Goal: Task Accomplishment & Management: Use online tool/utility

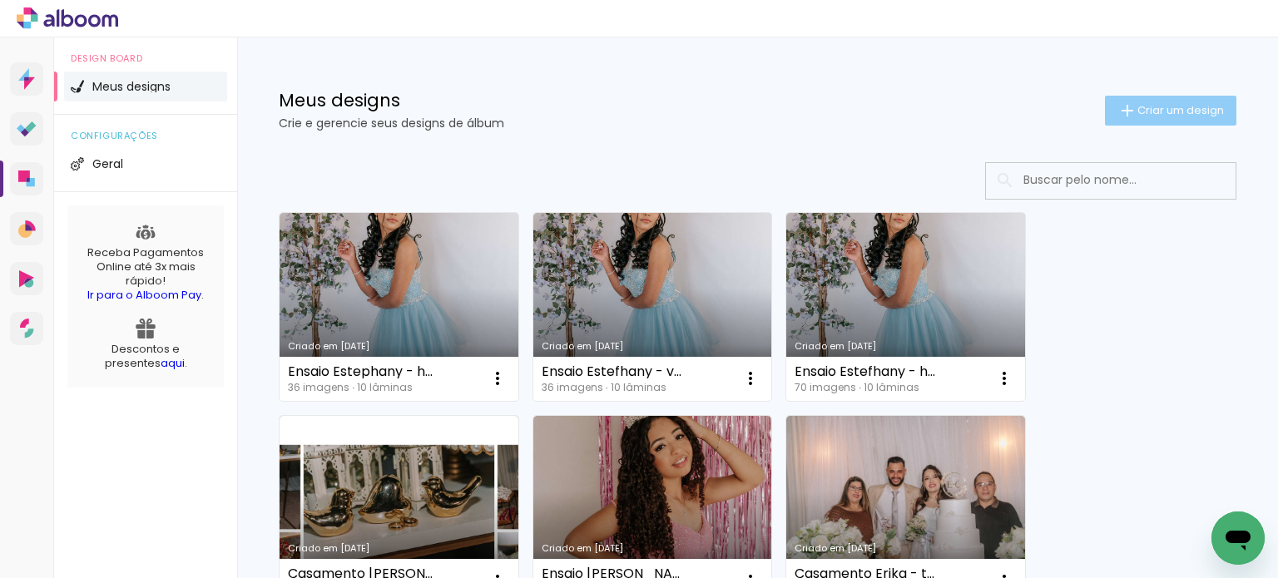
click at [1139, 110] on span "Criar um design" at bounding box center [1180, 110] width 87 height 11
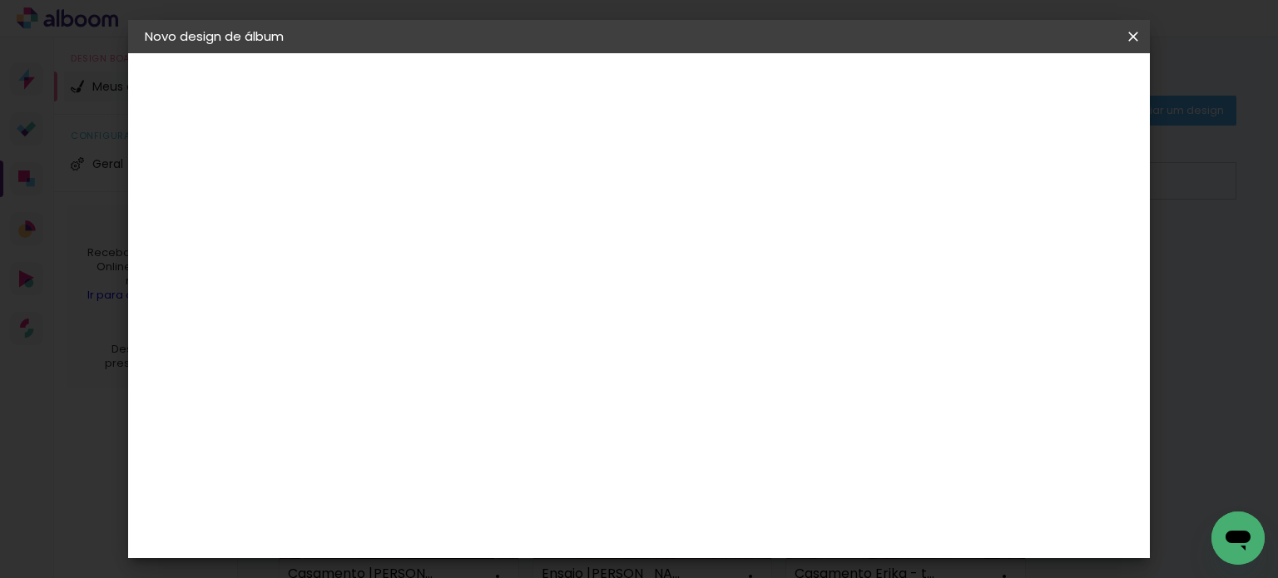
click at [417, 223] on input at bounding box center [417, 223] width 0 height 26
type input "15 Anos Paula"
type paper-input "15 Anos Paula"
click at [0, 0] on slot "Avançar" at bounding box center [0, 0] width 0 height 0
click at [0, 0] on slot "Tamanho Livre" at bounding box center [0, 0] width 0 height 0
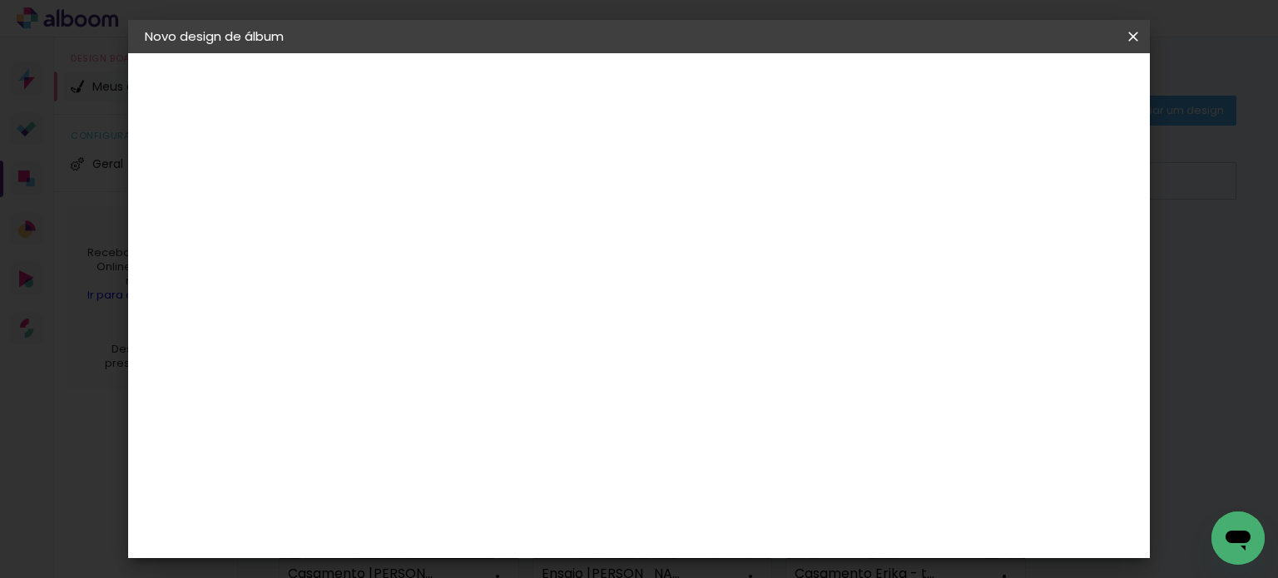
click at [0, 0] on slot "Avançar" at bounding box center [0, 0] width 0 height 0
click at [1029, 89] on span "Iniciar design" at bounding box center [991, 88] width 76 height 12
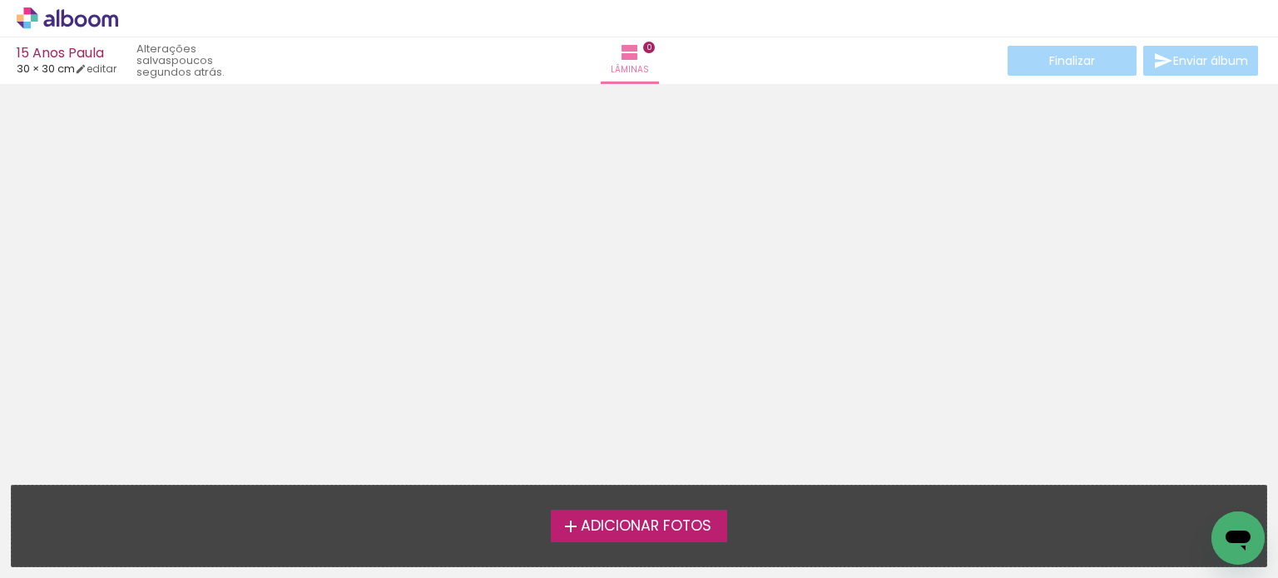
click at [622, 514] on label "Adicionar Fotos" at bounding box center [639, 526] width 177 height 32
click at [0, 0] on input "file" at bounding box center [0, 0] width 0 height 0
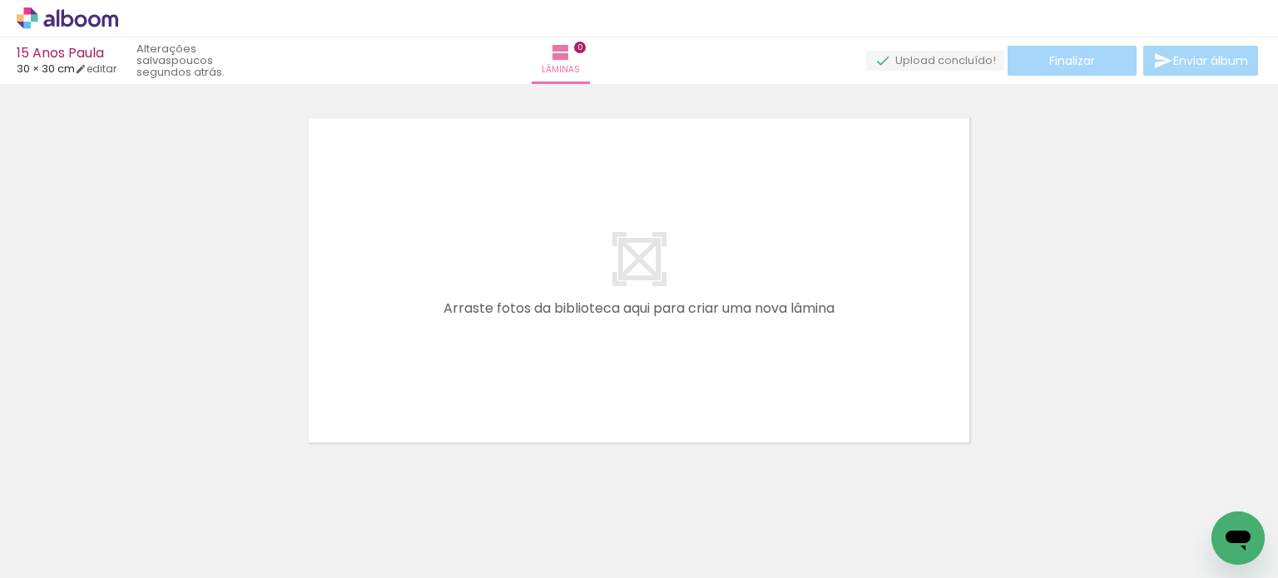
scroll to position [21, 0]
click at [103, 69] on link "editar" at bounding box center [96, 69] width 42 height 14
type input "30"
type input "60"
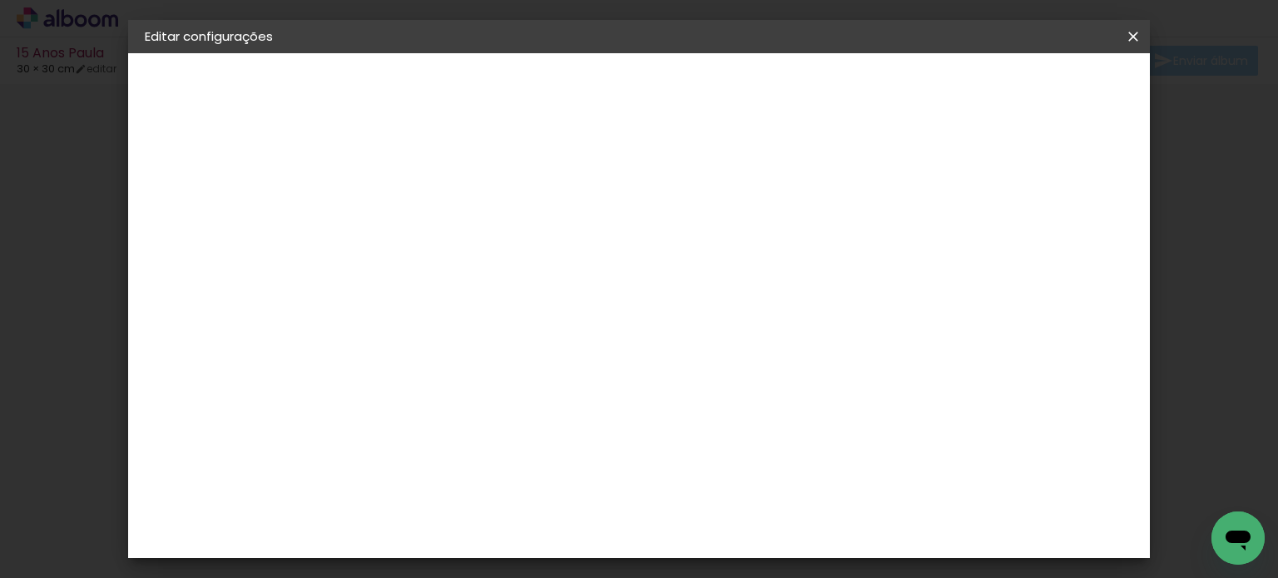
click at [1131, 39] on iron-icon at bounding box center [1133, 36] width 20 height 17
click at [0, 0] on slot "Voltar" at bounding box center [0, 0] width 0 height 0
click at [1125, 41] on iron-icon at bounding box center [1133, 36] width 20 height 17
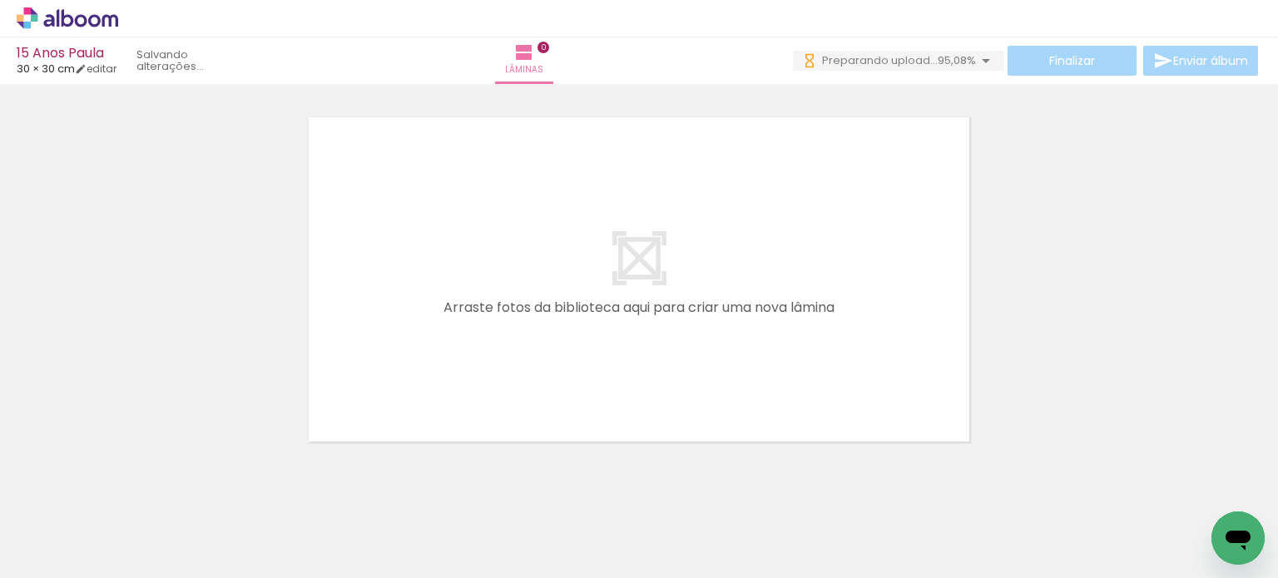
click at [37, 549] on span "Adicionar Fotos" at bounding box center [59, 556] width 50 height 18
click at [0, 0] on input "file" at bounding box center [0, 0] width 0 height 0
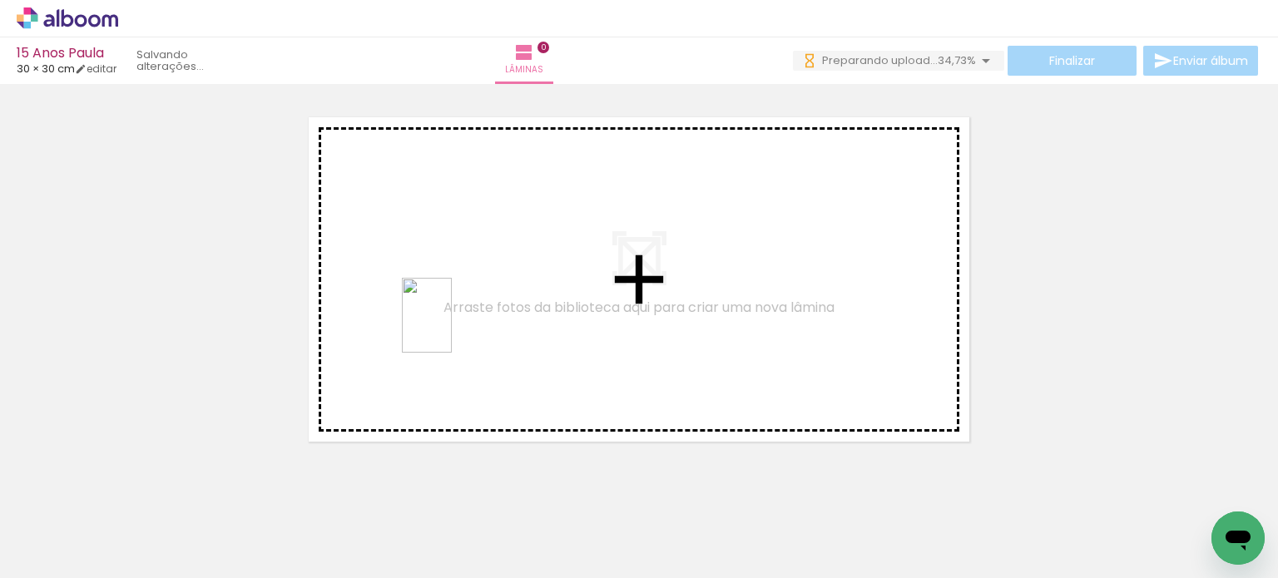
drag, startPoint x: 671, startPoint y: 542, endPoint x: 452, endPoint y: 328, distance: 306.5
click at [452, 328] on quentale-workspace at bounding box center [639, 289] width 1278 height 578
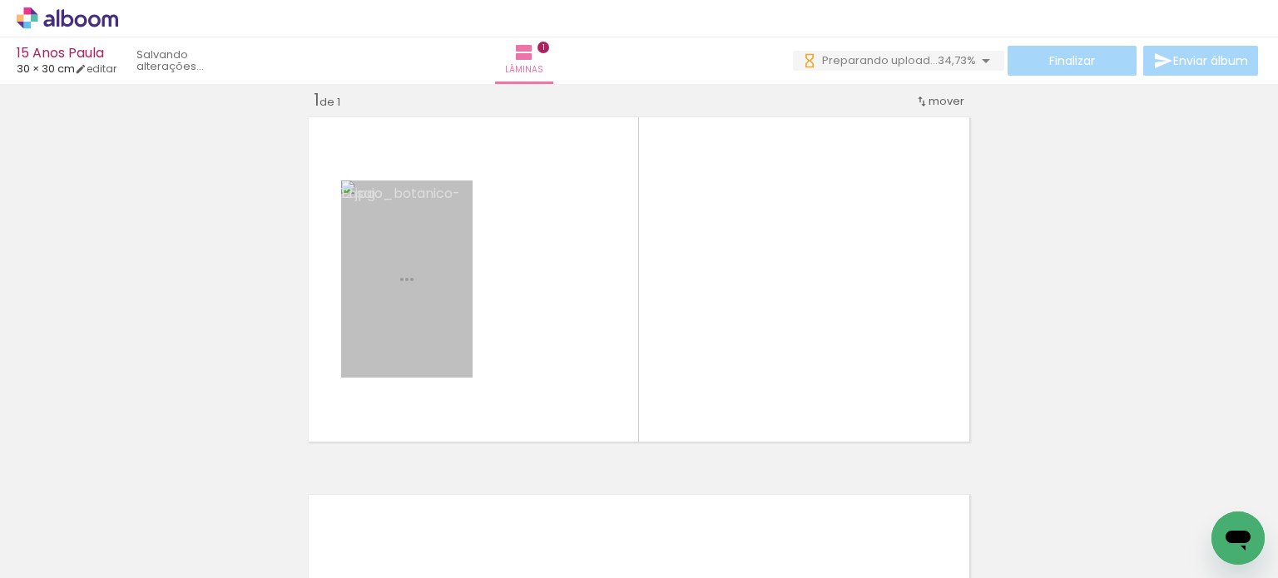
scroll to position [21, 0]
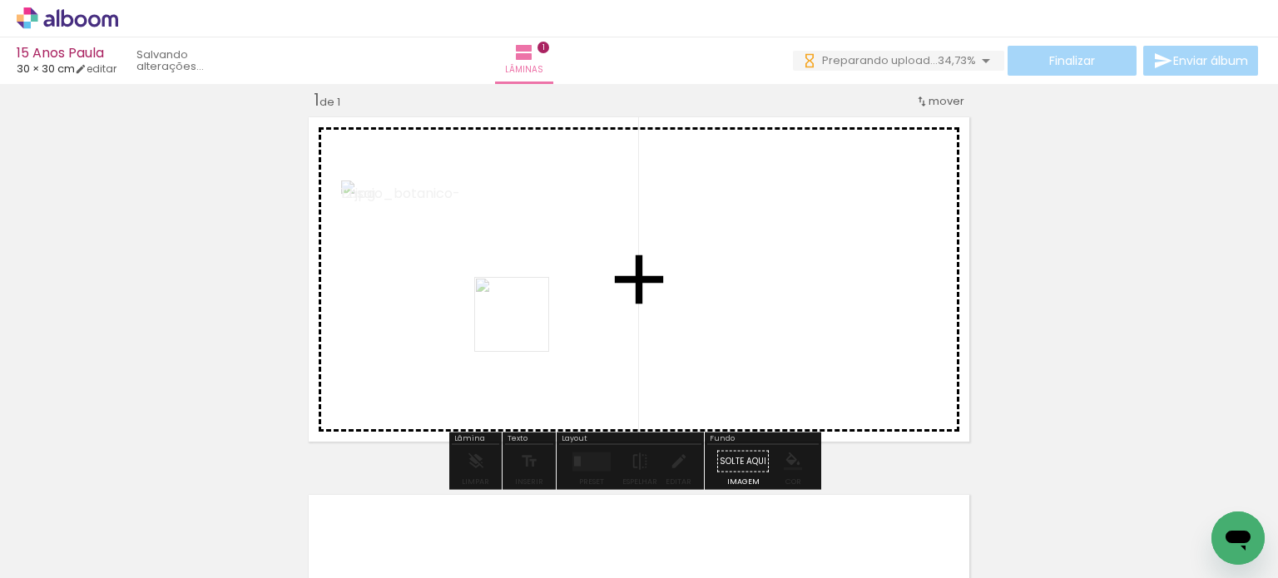
drag, startPoint x: 666, startPoint y: 527, endPoint x: 519, endPoint y: 315, distance: 257.8
click at [519, 315] on quentale-workspace at bounding box center [639, 289] width 1278 height 578
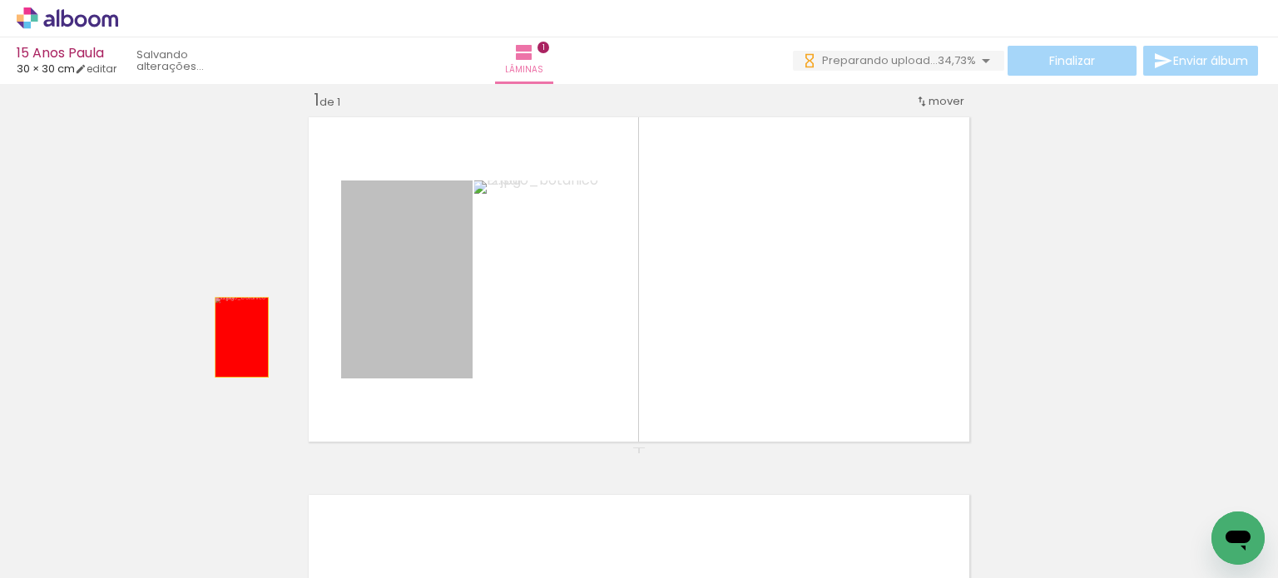
drag, startPoint x: 270, startPoint y: 332, endPoint x: 261, endPoint y: 350, distance: 20.5
click at [204, 342] on div "Inserir lâmina 1 de 1" at bounding box center [639, 447] width 1278 height 756
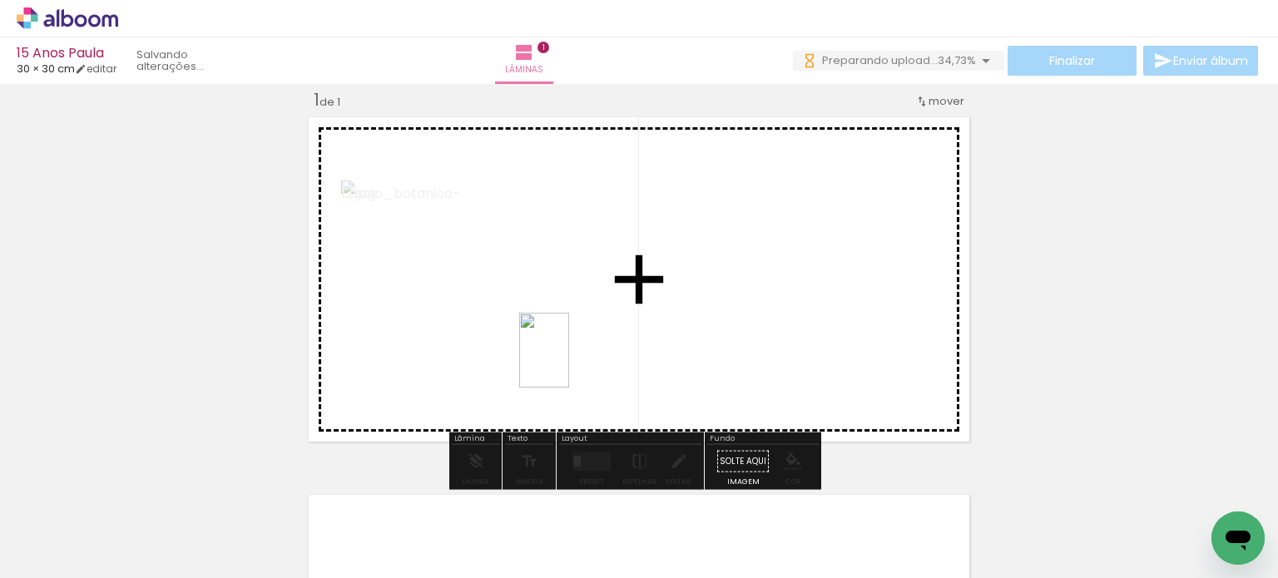
drag, startPoint x: 752, startPoint y: 540, endPoint x: 569, endPoint y: 363, distance: 254.8
click at [569, 363] on quentale-workspace at bounding box center [639, 289] width 1278 height 578
drag, startPoint x: 866, startPoint y: 529, endPoint x: 764, endPoint y: 349, distance: 207.5
click at [764, 349] on quentale-workspace at bounding box center [639, 289] width 1278 height 578
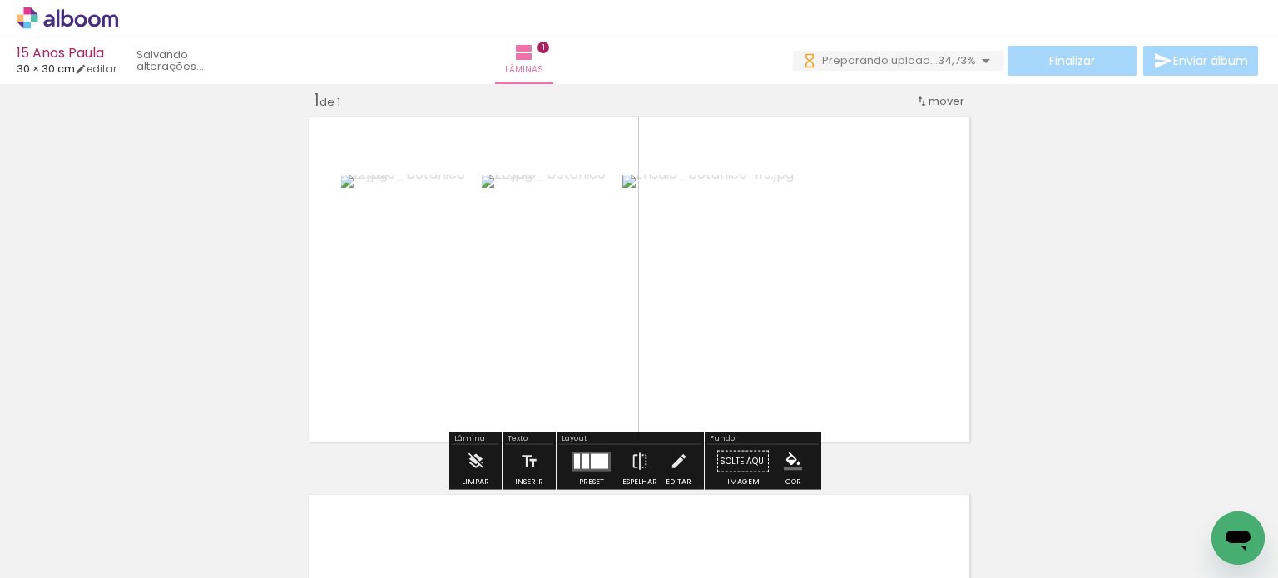
click at [691, 526] on div at bounding box center [666, 522] width 50 height 75
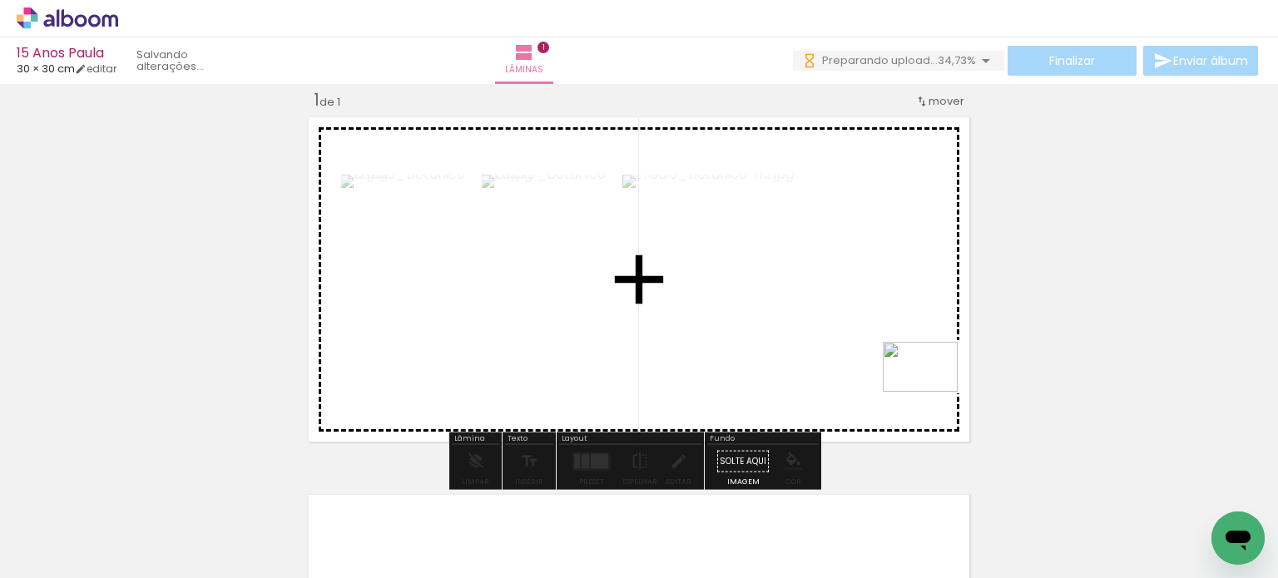
drag, startPoint x: 972, startPoint y: 527, endPoint x: 932, endPoint y: 389, distance: 143.8
click at [932, 389] on quentale-workspace at bounding box center [639, 289] width 1278 height 578
drag, startPoint x: 1057, startPoint y: 525, endPoint x: 884, endPoint y: 368, distance: 233.2
click at [884, 368] on quentale-workspace at bounding box center [639, 289] width 1278 height 578
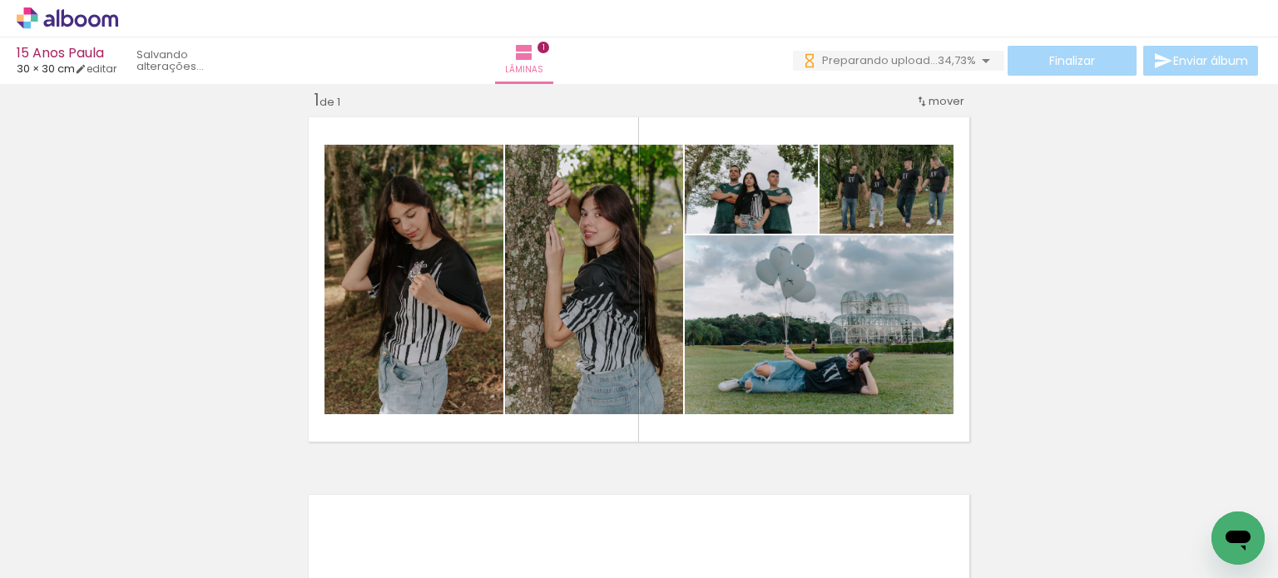
scroll to position [0, 13450]
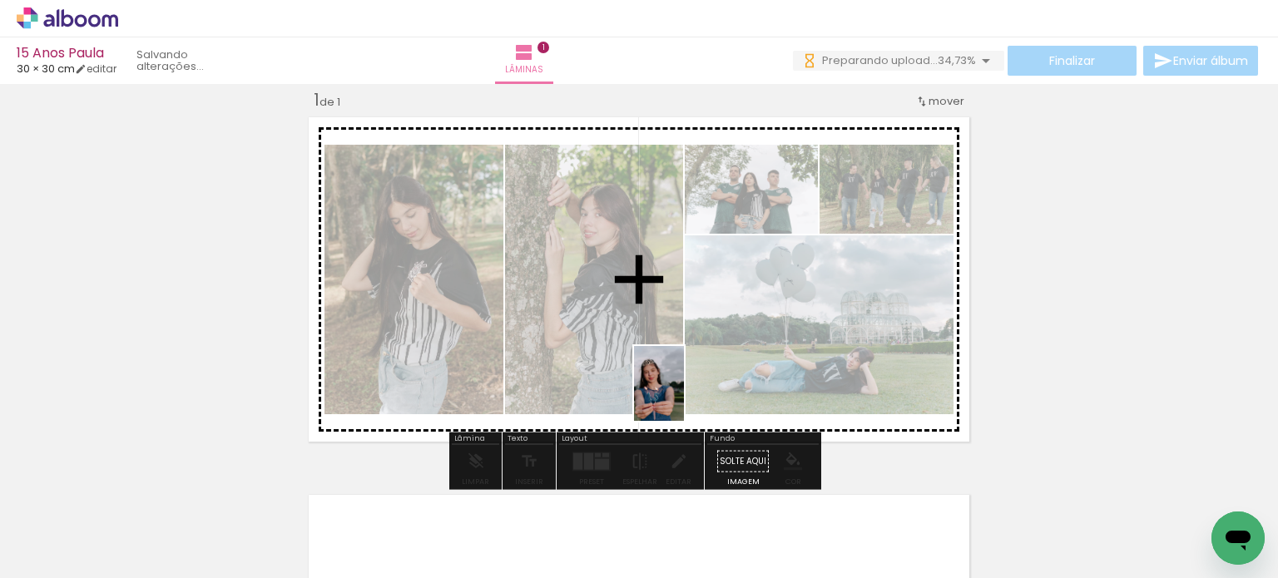
drag, startPoint x: 697, startPoint y: 498, endPoint x: 684, endPoint y: 396, distance: 103.2
click at [684, 396] on quentale-workspace at bounding box center [639, 289] width 1278 height 578
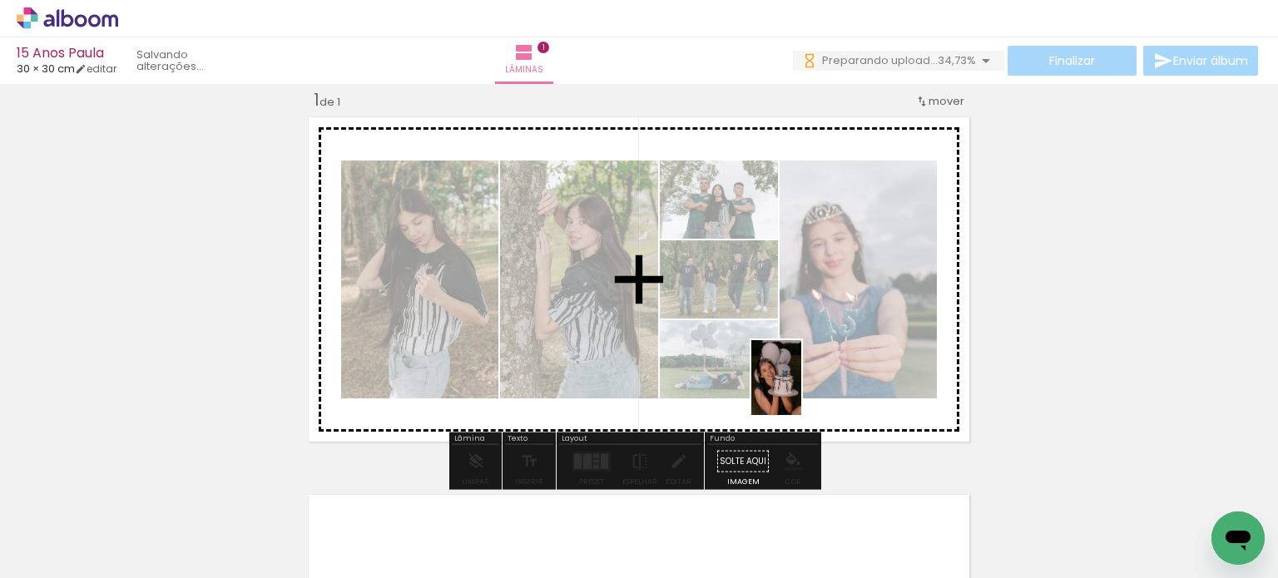
drag, startPoint x: 775, startPoint y: 546, endPoint x: 801, endPoint y: 389, distance: 158.5
click at [801, 389] on quentale-workspace at bounding box center [639, 289] width 1278 height 578
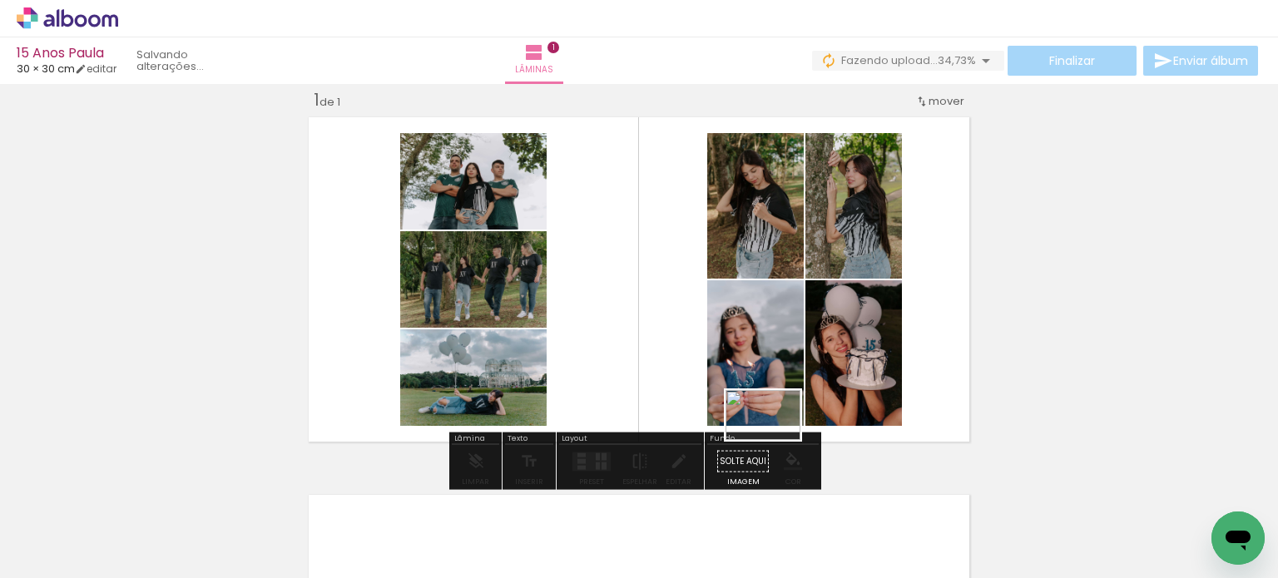
drag, startPoint x: 850, startPoint y: 493, endPoint x: 775, endPoint y: 438, distance: 93.5
click at [775, 438] on quentale-workspace at bounding box center [639, 289] width 1278 height 578
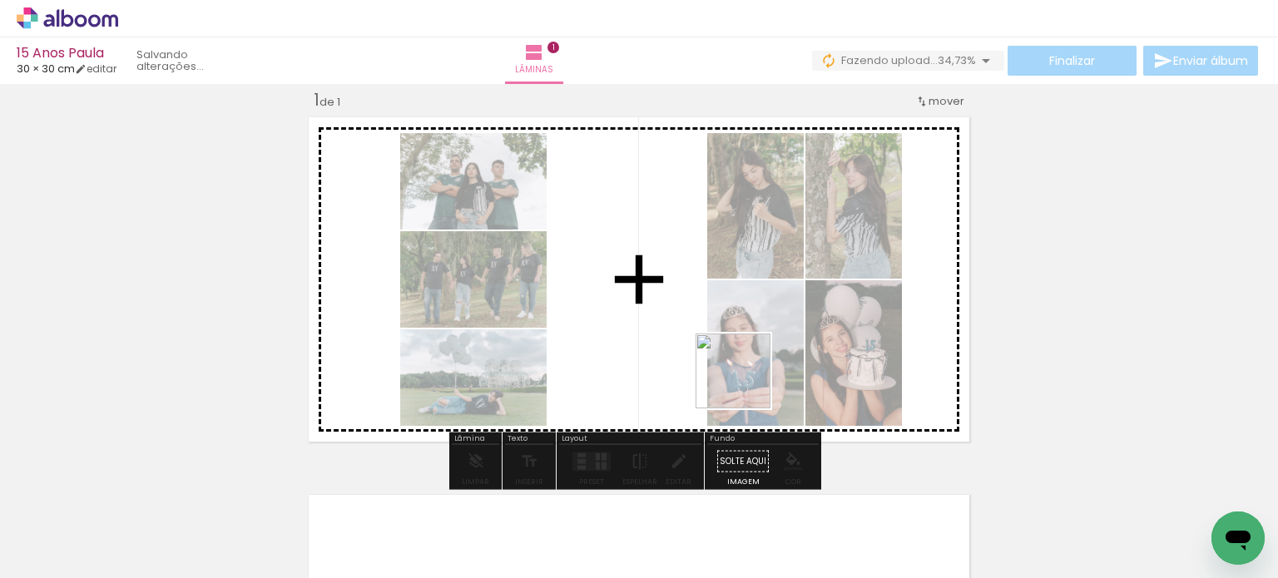
drag, startPoint x: 891, startPoint y: 547, endPoint x: 735, endPoint y: 363, distance: 242.0
click at [713, 364] on quentale-workspace at bounding box center [639, 289] width 1278 height 578
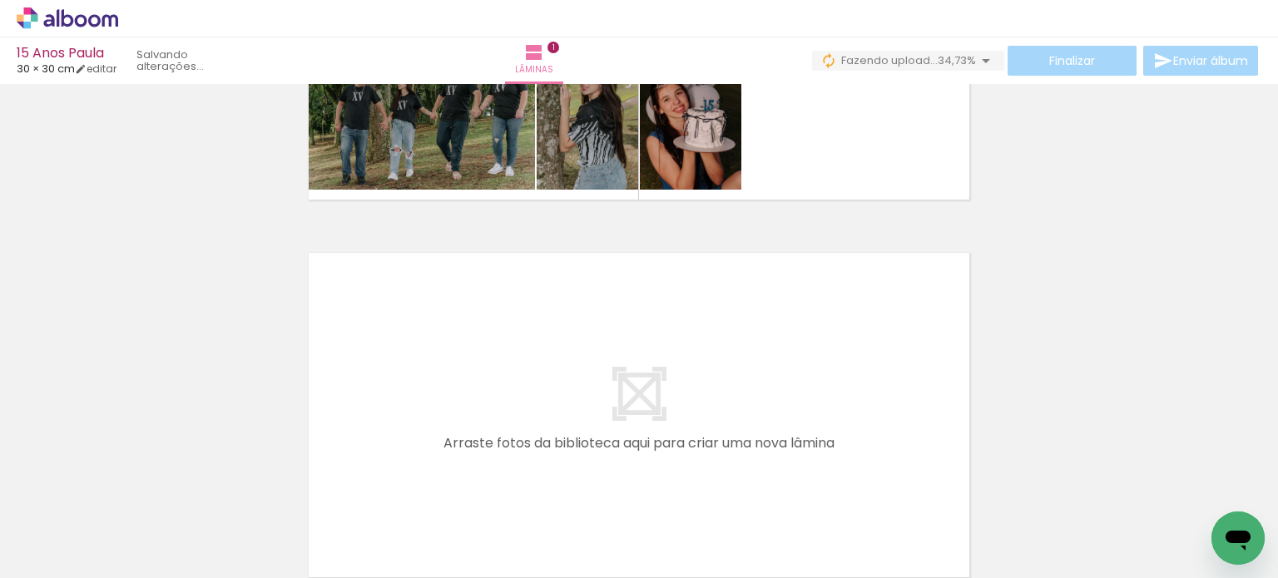
scroll to position [270, 0]
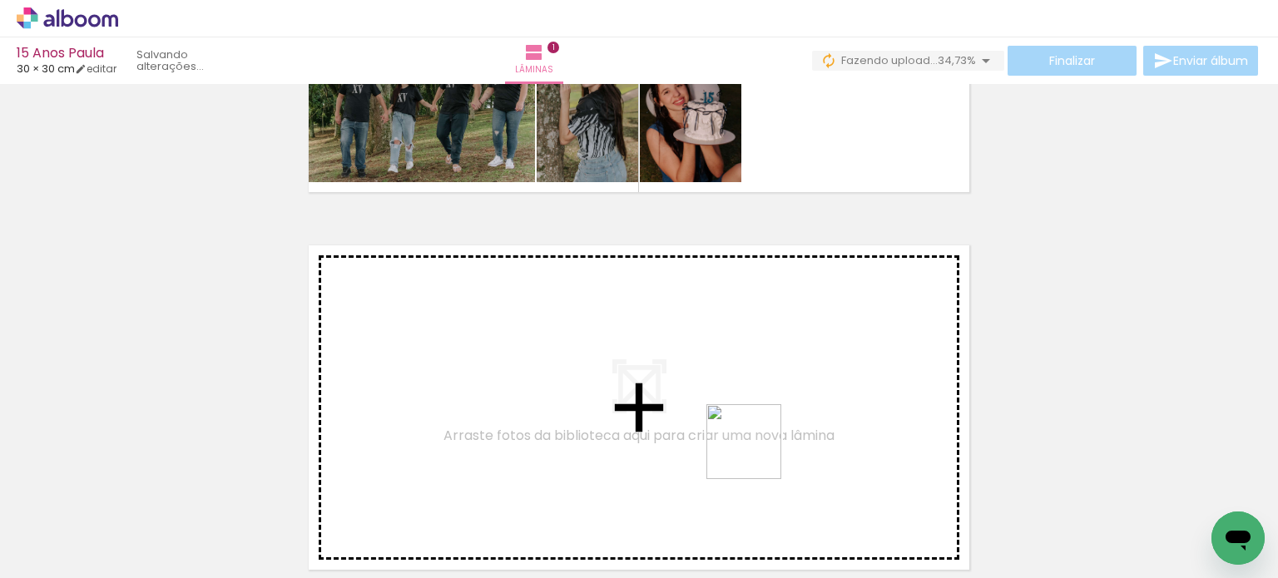
drag, startPoint x: 962, startPoint y: 541, endPoint x: 723, endPoint y: 438, distance: 260.1
click at [723, 438] on quentale-workspace at bounding box center [639, 289] width 1278 height 578
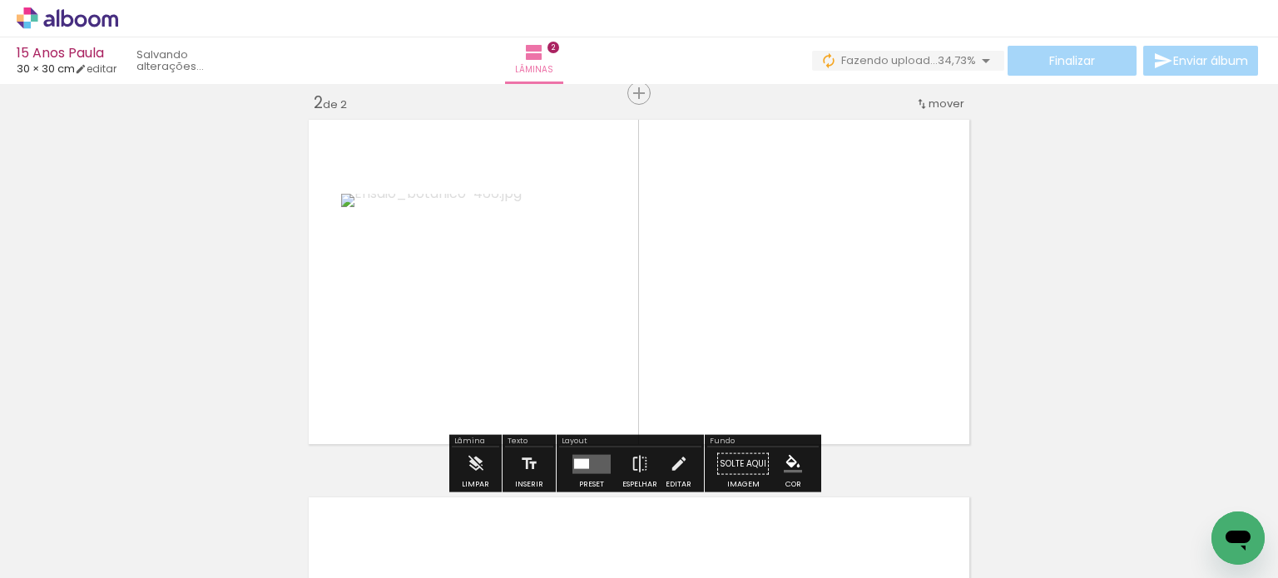
scroll to position [399, 0]
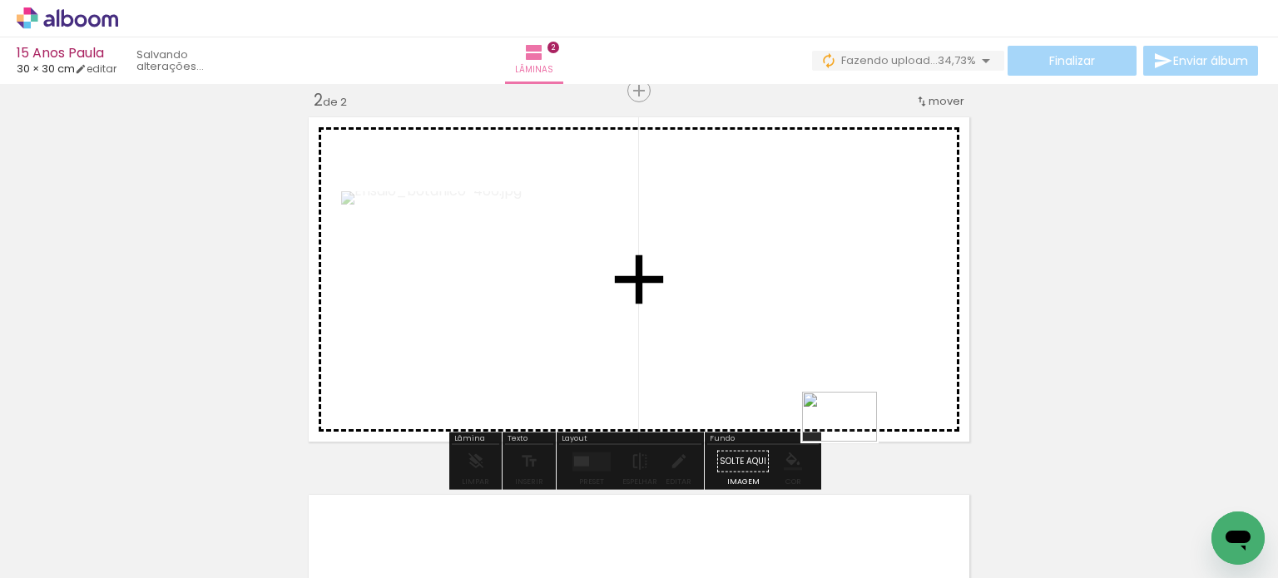
drag, startPoint x: 1051, startPoint y: 535, endPoint x: 852, endPoint y: 441, distance: 220.0
click at [852, 441] on quentale-workspace at bounding box center [639, 289] width 1278 height 578
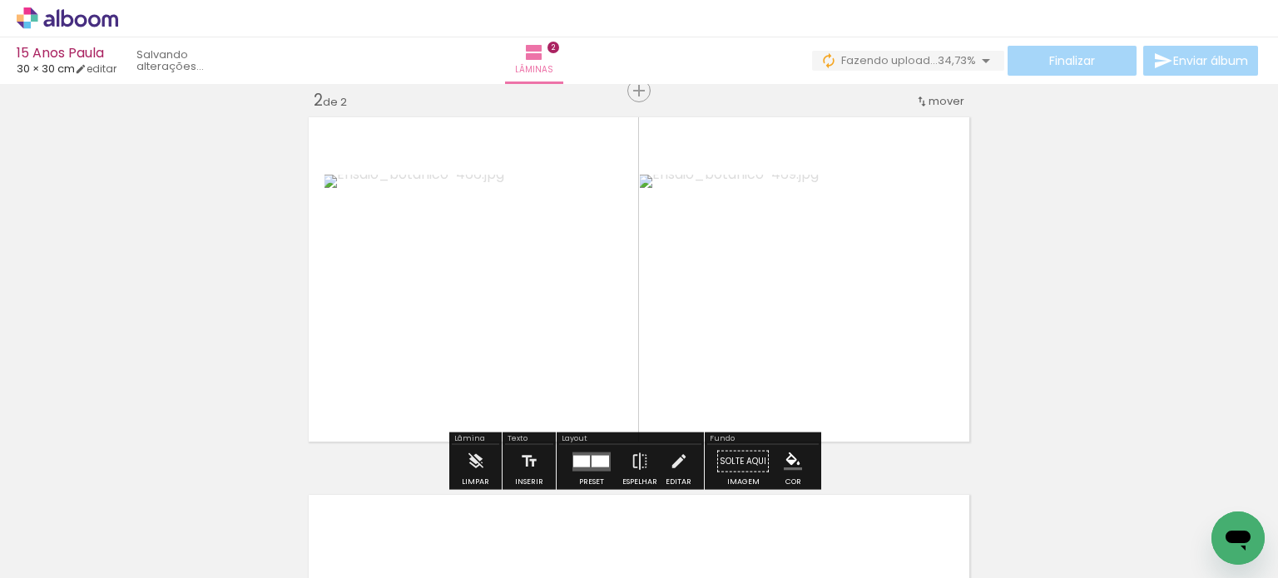
scroll to position [0, 14415]
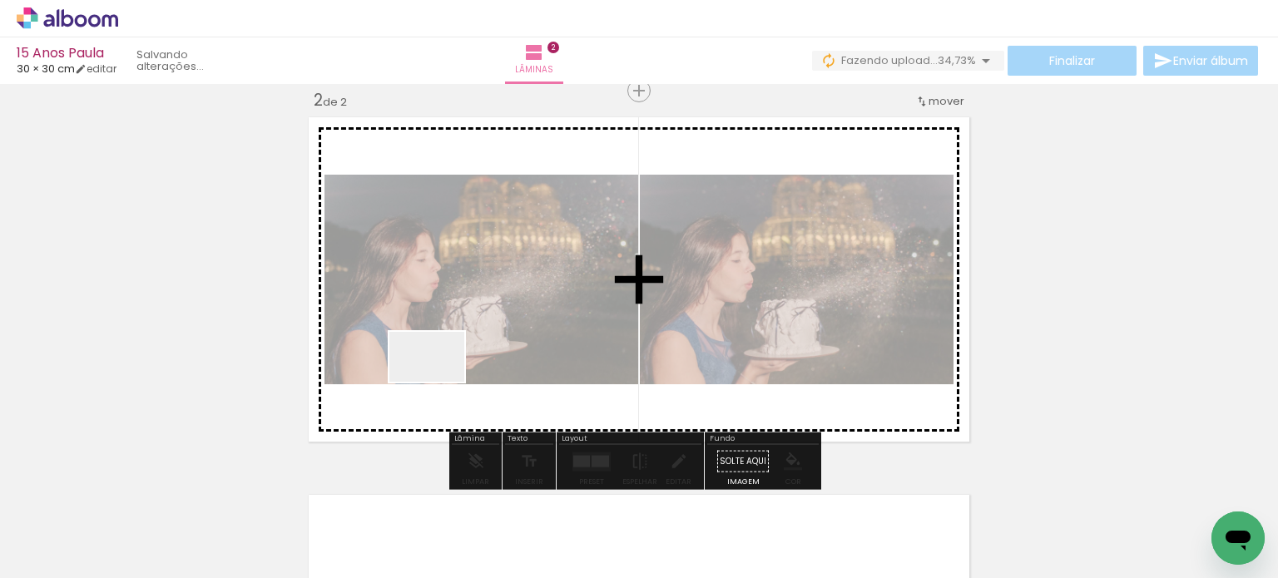
drag, startPoint x: 228, startPoint y: 516, endPoint x: 448, endPoint y: 365, distance: 267.0
click at [448, 365] on quentale-workspace at bounding box center [639, 289] width 1278 height 578
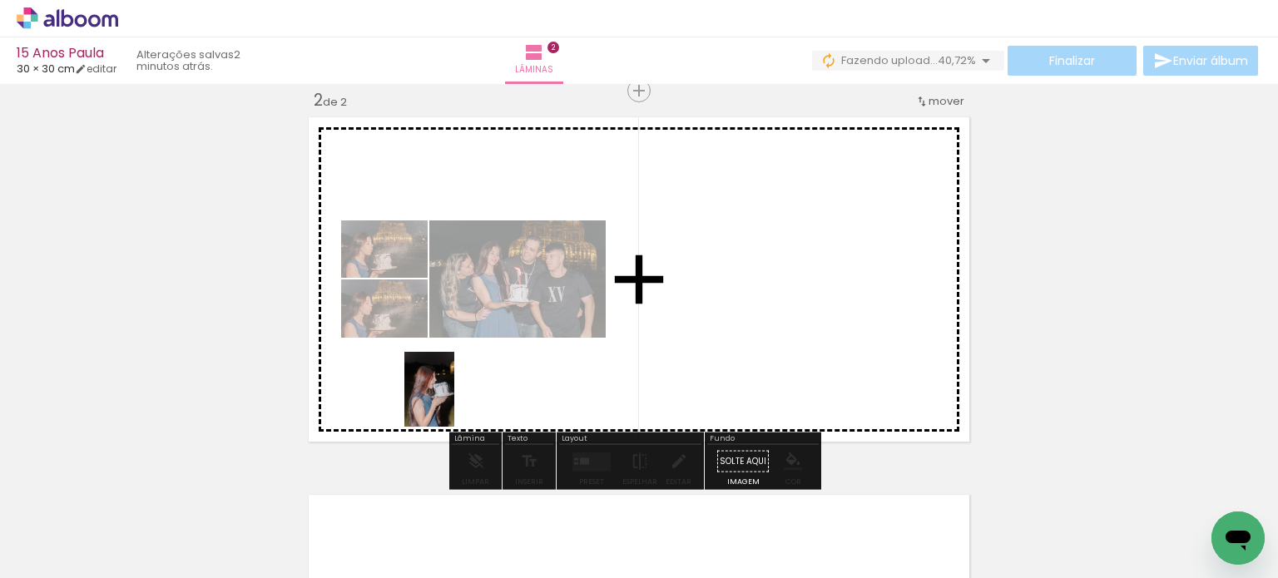
drag, startPoint x: 301, startPoint y: 520, endPoint x: 462, endPoint y: 399, distance: 201.3
click at [462, 399] on quentale-workspace at bounding box center [639, 289] width 1278 height 578
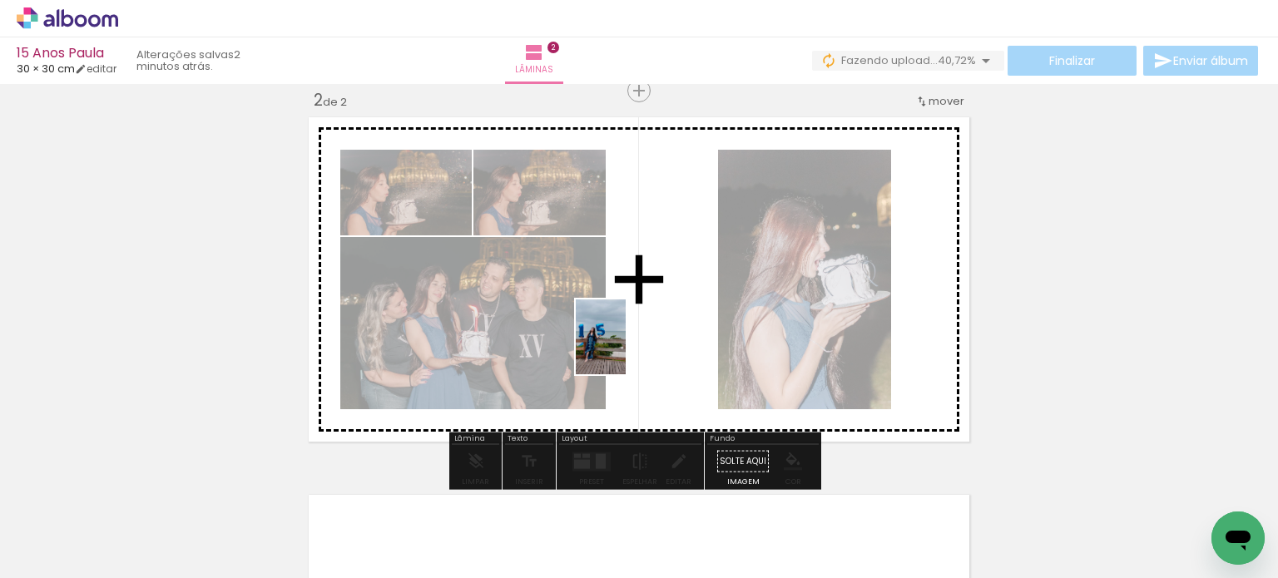
drag, startPoint x: 403, startPoint y: 499, endPoint x: 628, endPoint y: 349, distance: 271.1
click at [628, 349] on quentale-workspace at bounding box center [639, 289] width 1278 height 578
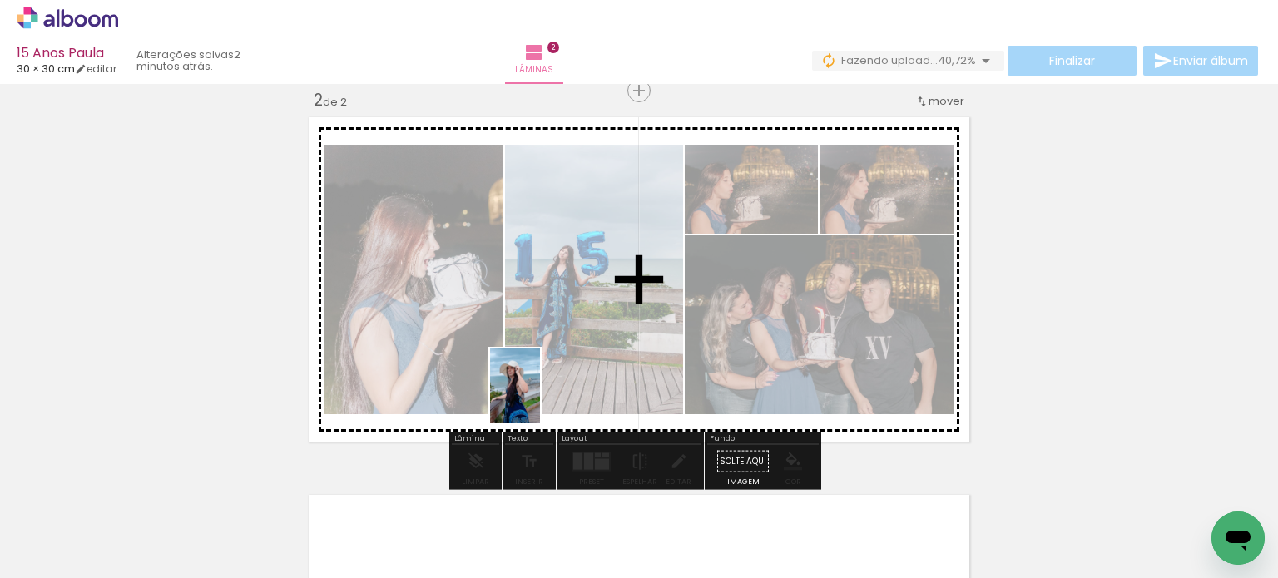
drag, startPoint x: 468, startPoint y: 518, endPoint x: 540, endPoint y: 399, distance: 139.6
click at [540, 399] on quentale-workspace at bounding box center [639, 289] width 1278 height 578
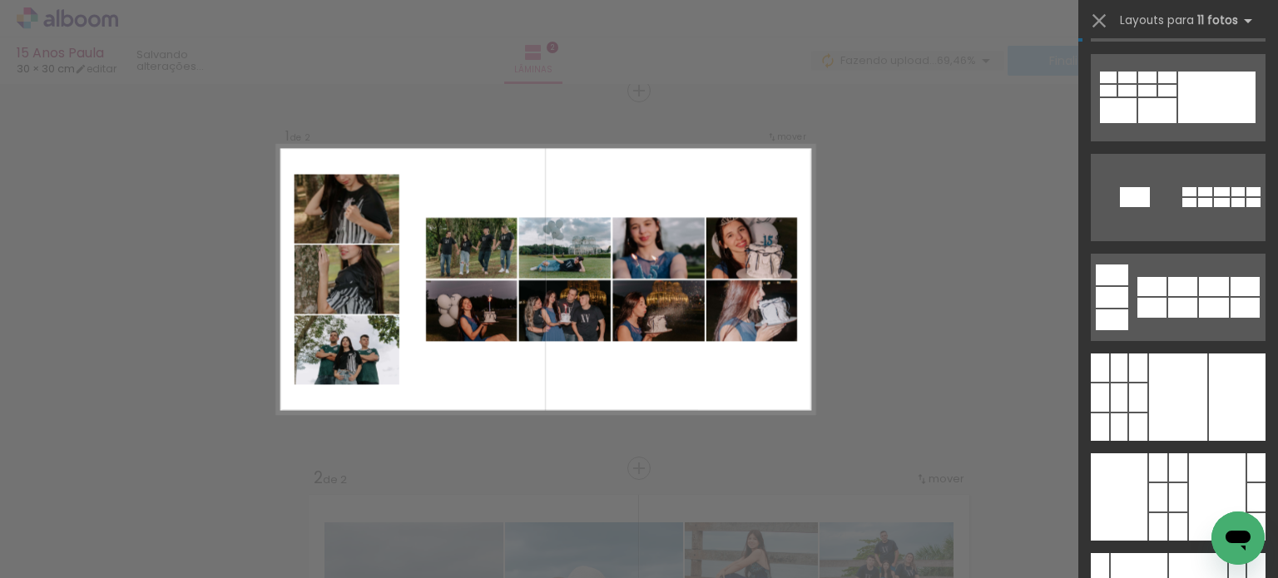
scroll to position [2496, 0]
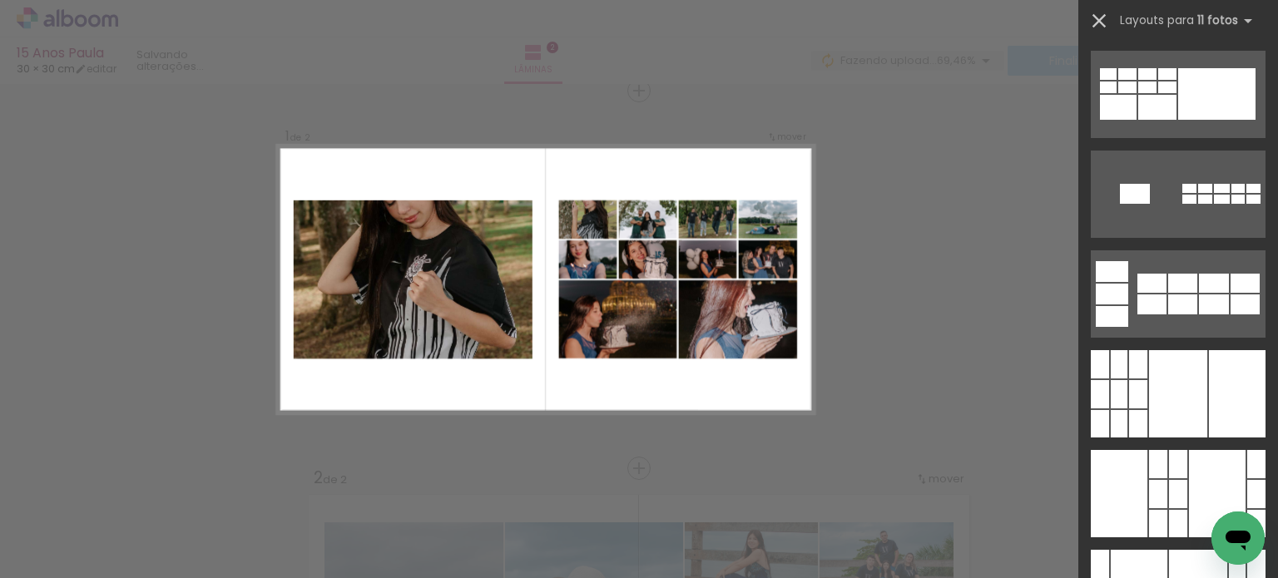
click at [1099, 22] on iron-icon at bounding box center [1098, 20] width 23 height 23
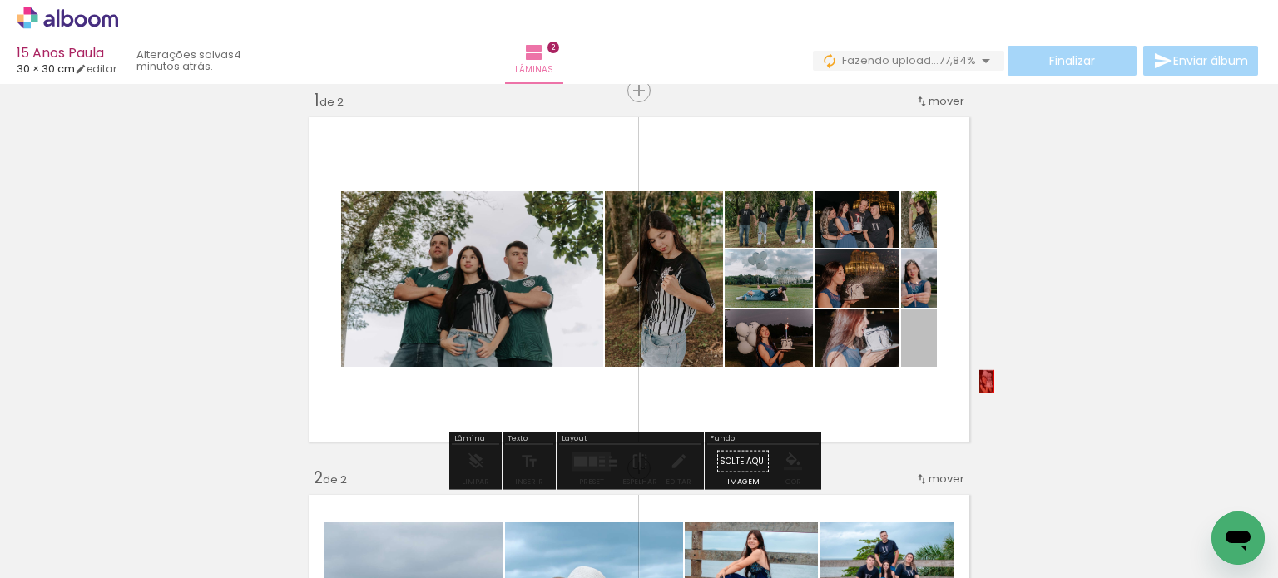
drag, startPoint x: 919, startPoint y: 361, endPoint x: 980, endPoint y: 381, distance: 63.9
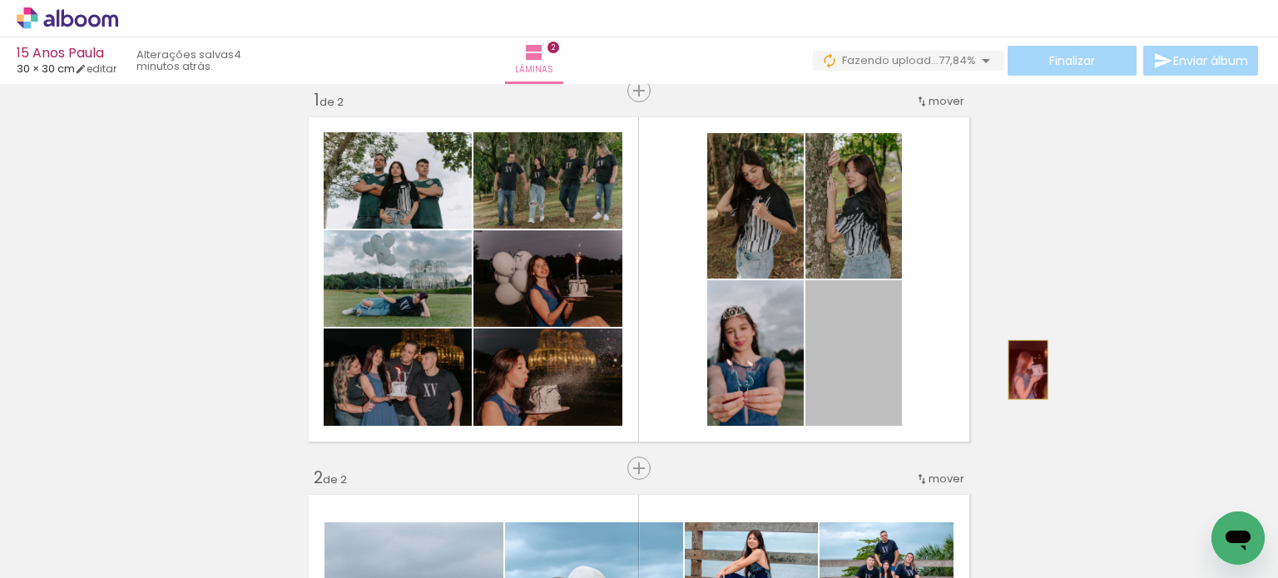
drag, startPoint x: 862, startPoint y: 379, endPoint x: 1022, endPoint y: 369, distance: 160.0
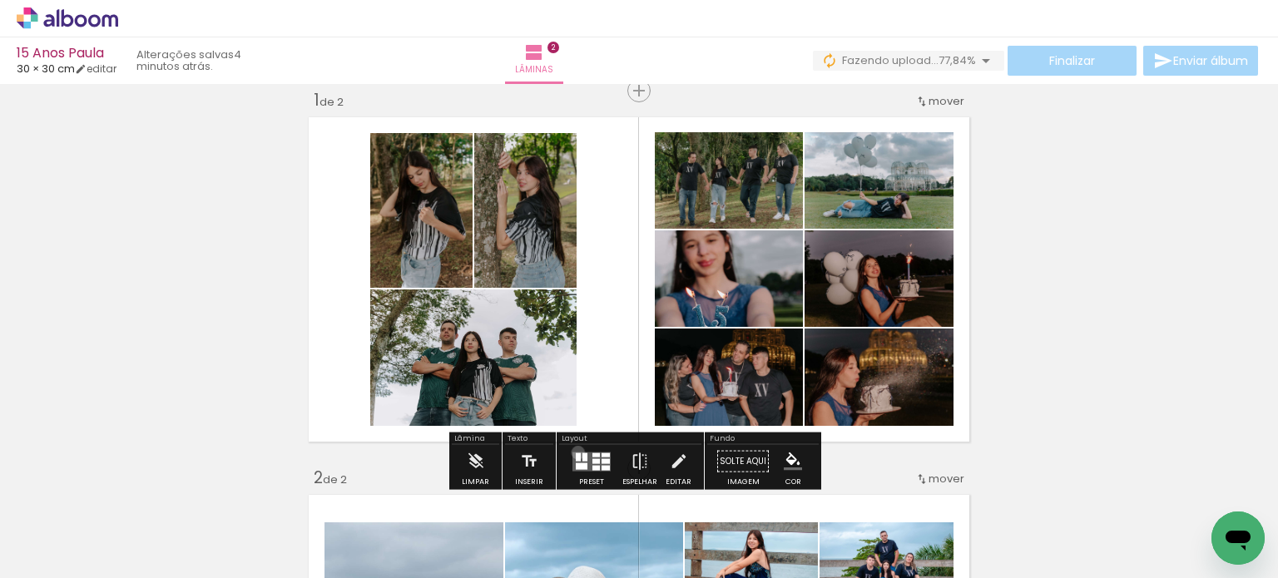
click at [576, 453] on div at bounding box center [578, 457] width 5 height 8
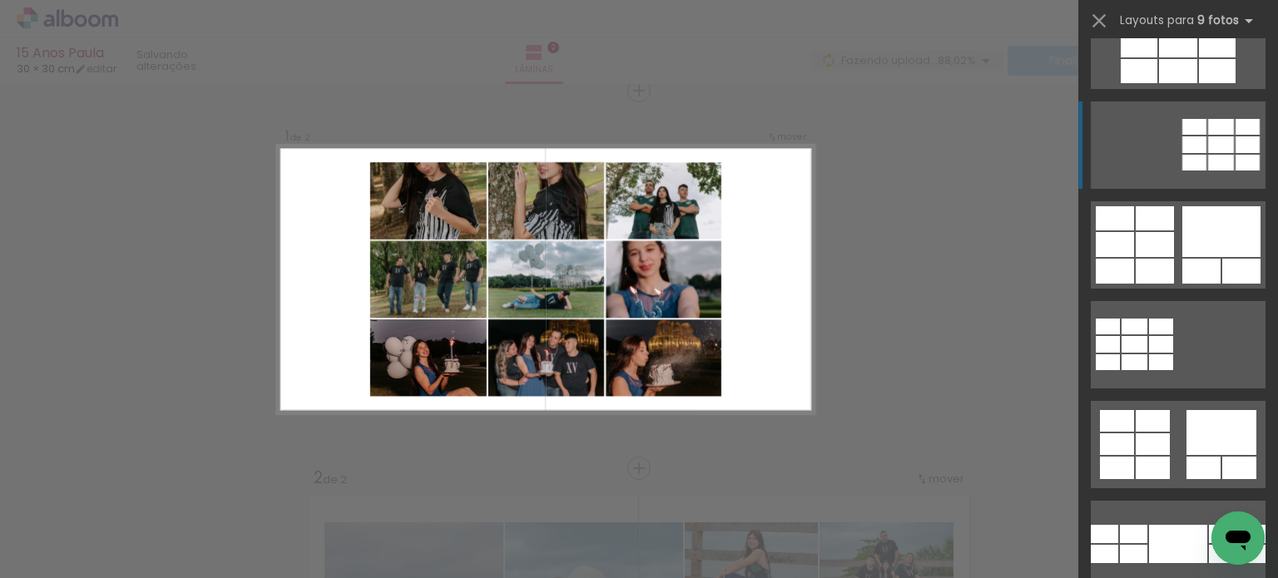
scroll to position [1248, 0]
click at [1088, 22] on iron-icon at bounding box center [1098, 20] width 23 height 23
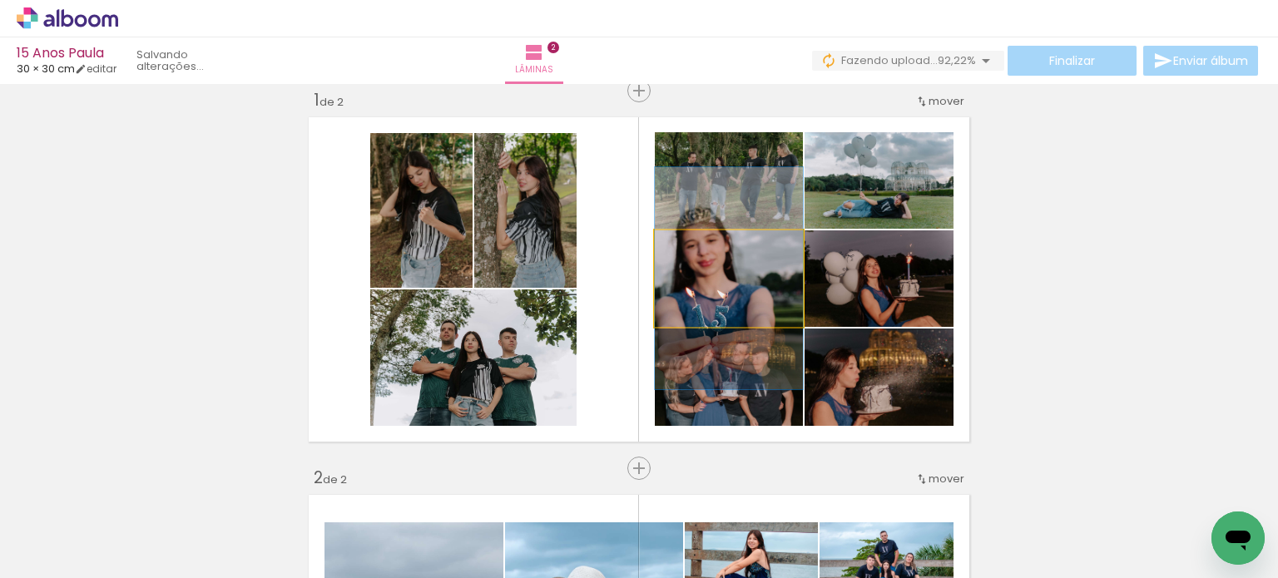
click at [739, 279] on quentale-photo at bounding box center [729, 278] width 148 height 97
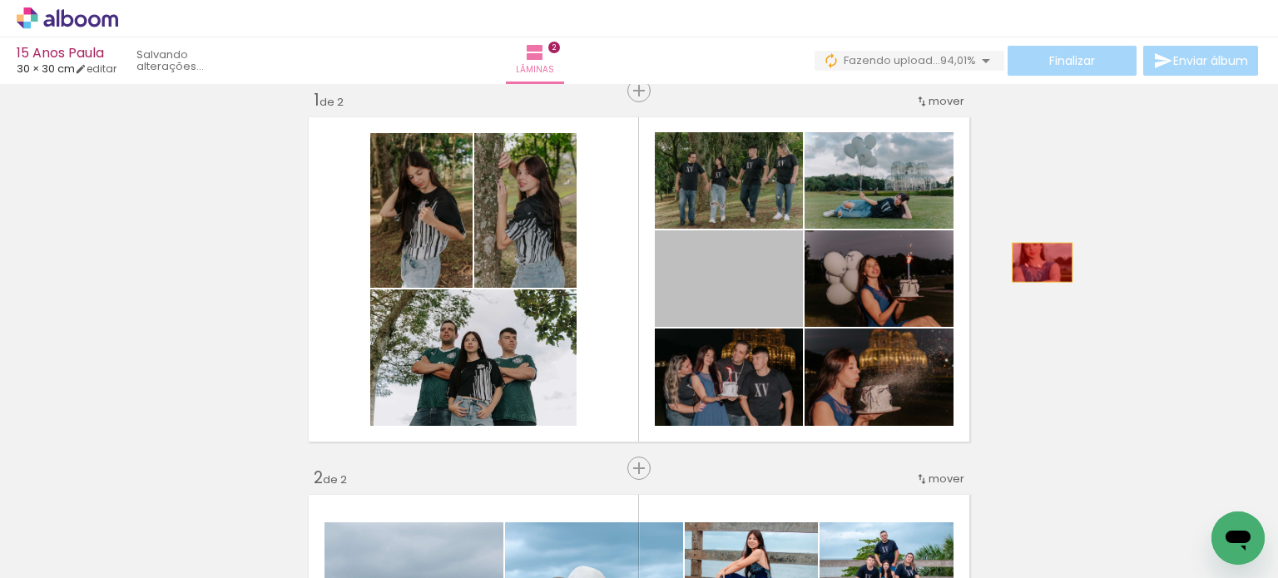
drag, startPoint x: 739, startPoint y: 279, endPoint x: 1065, endPoint y: 259, distance: 326.8
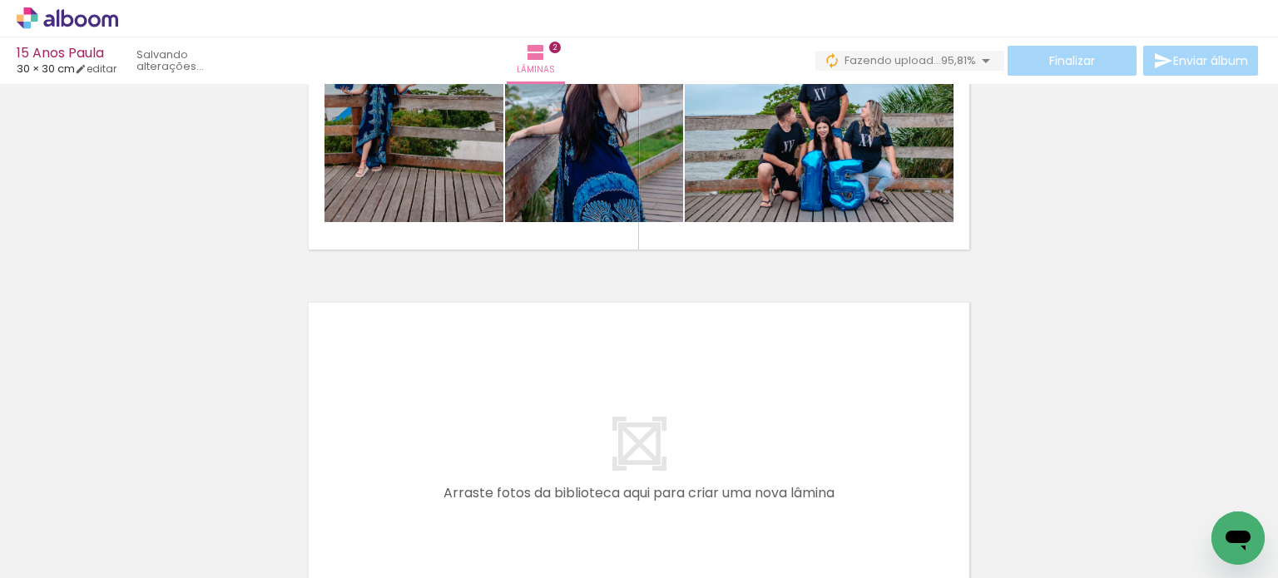
scroll to position [686, 0]
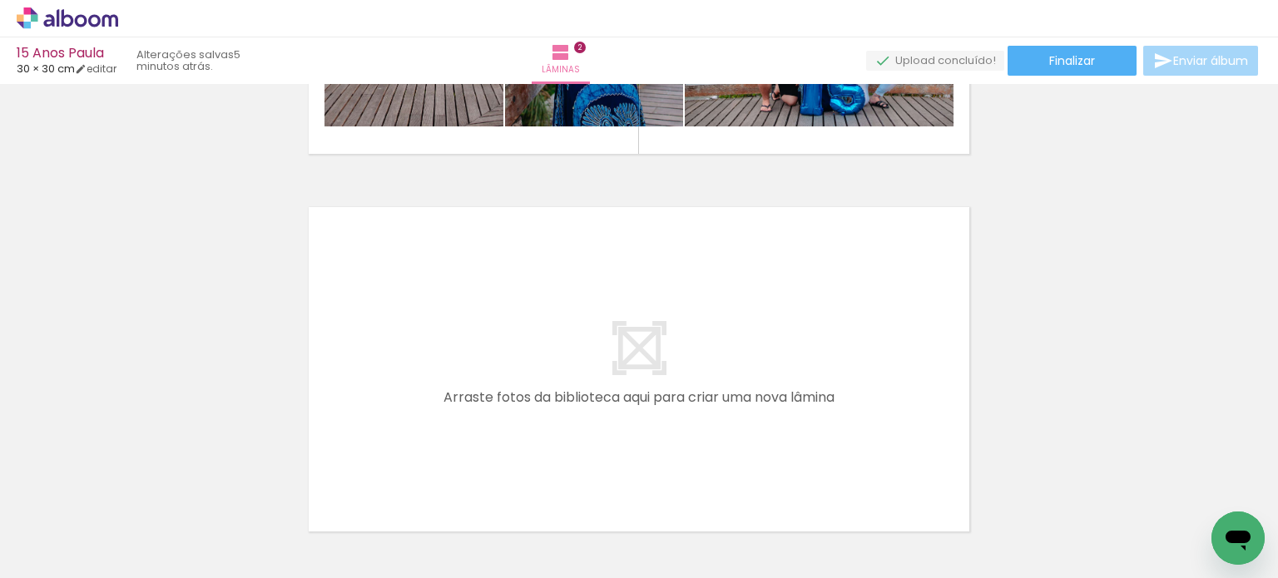
click at [67, 533] on input "Todas as fotos" at bounding box center [46, 528] width 63 height 14
click at [0, 0] on slot "Não utilizadas" at bounding box center [0, 0] width 0 height 0
type input "Não utilizadas"
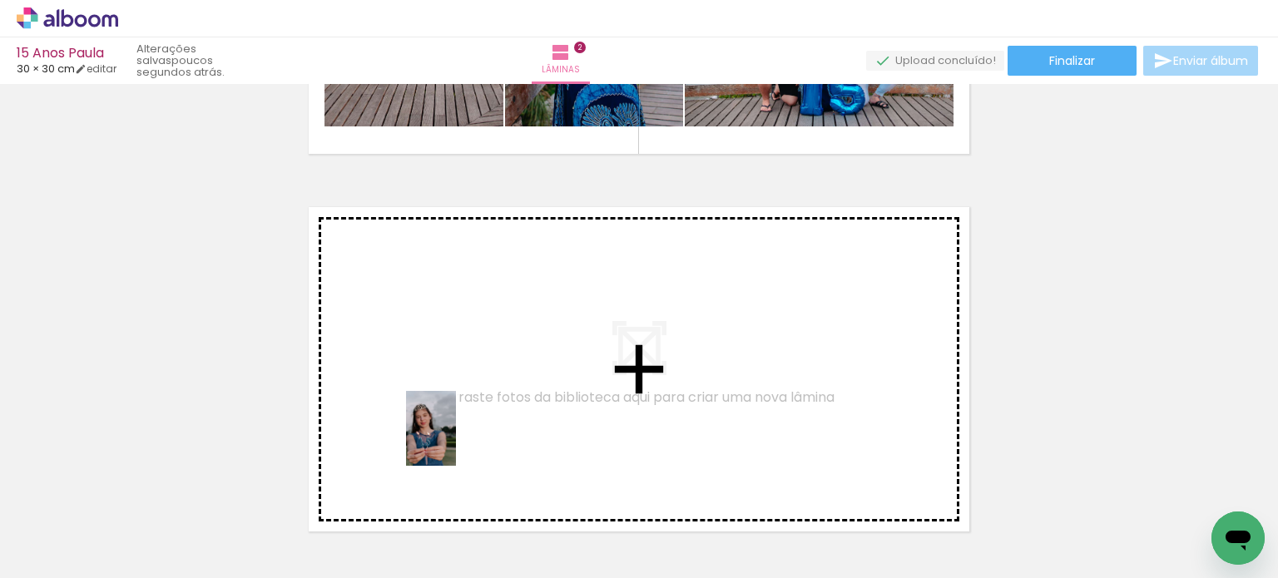
drag, startPoint x: 483, startPoint y: 542, endPoint x: 456, endPoint y: 441, distance: 105.2
click at [456, 441] on quentale-workspace at bounding box center [639, 289] width 1278 height 578
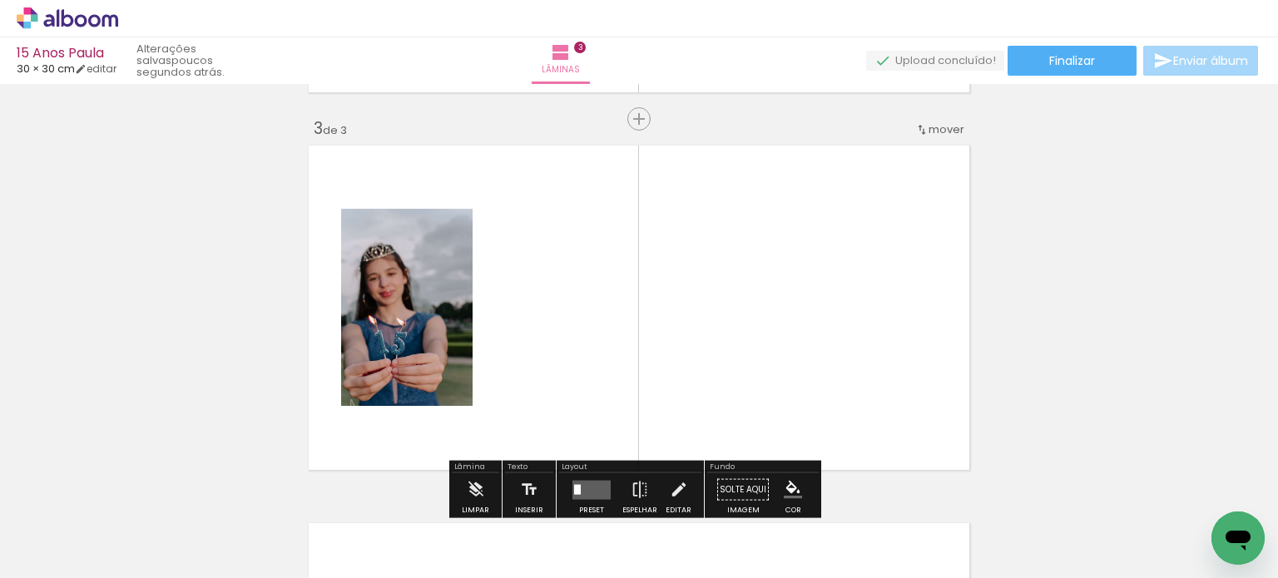
scroll to position [776, 0]
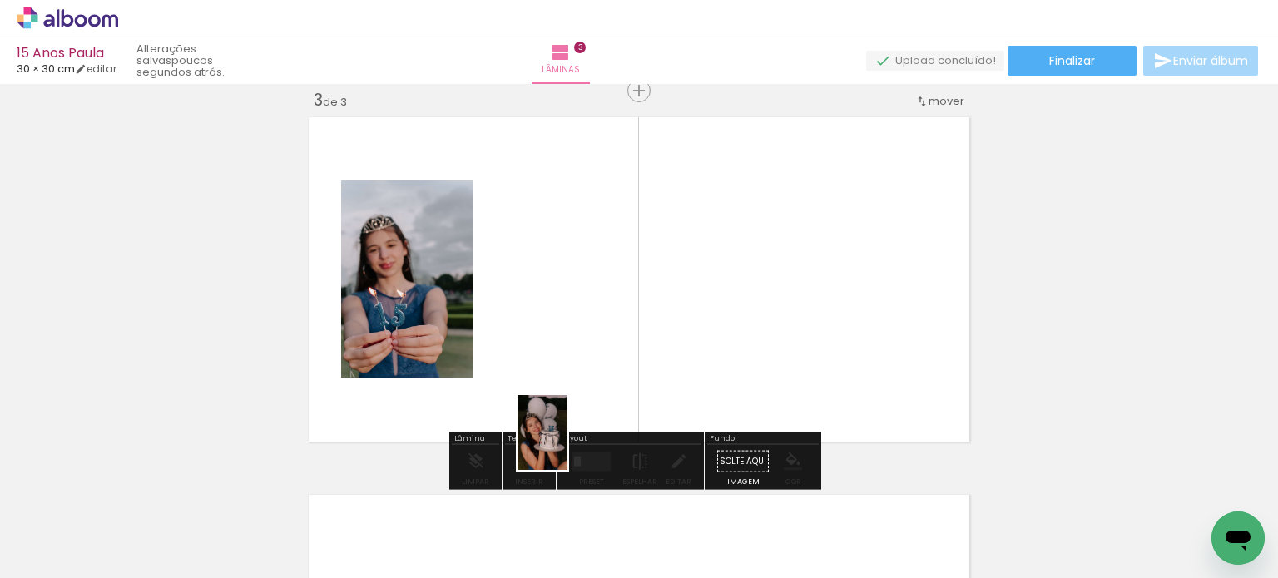
drag, startPoint x: 572, startPoint y: 492, endPoint x: 567, endPoint y: 434, distance: 57.6
click at [564, 426] on quentale-workspace at bounding box center [639, 289] width 1278 height 578
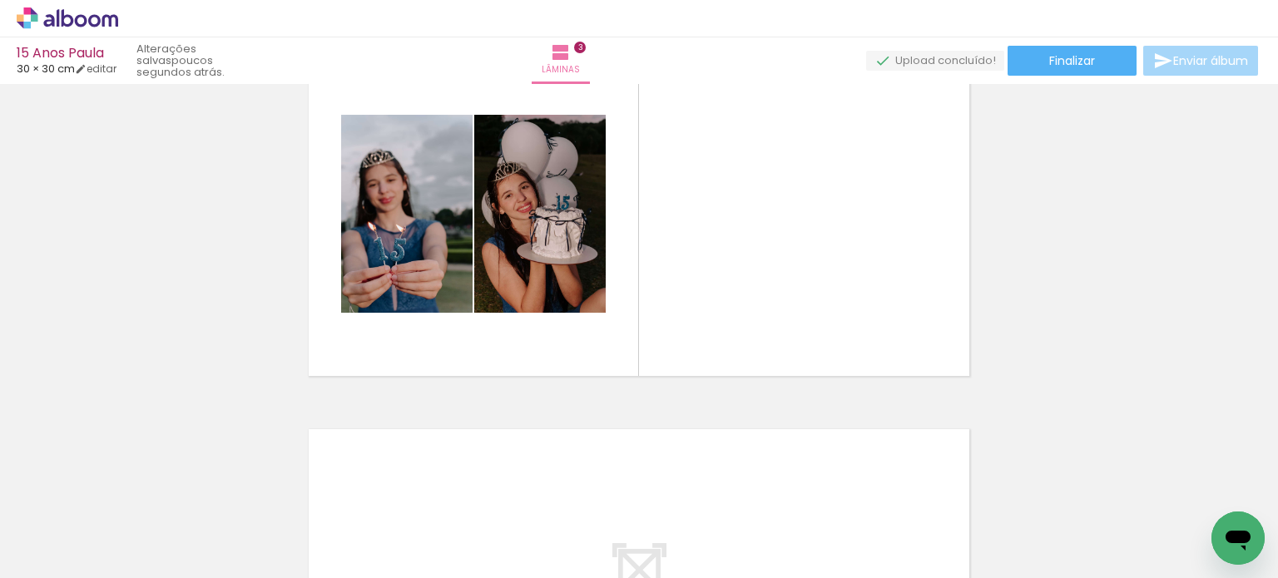
scroll to position [859, 0]
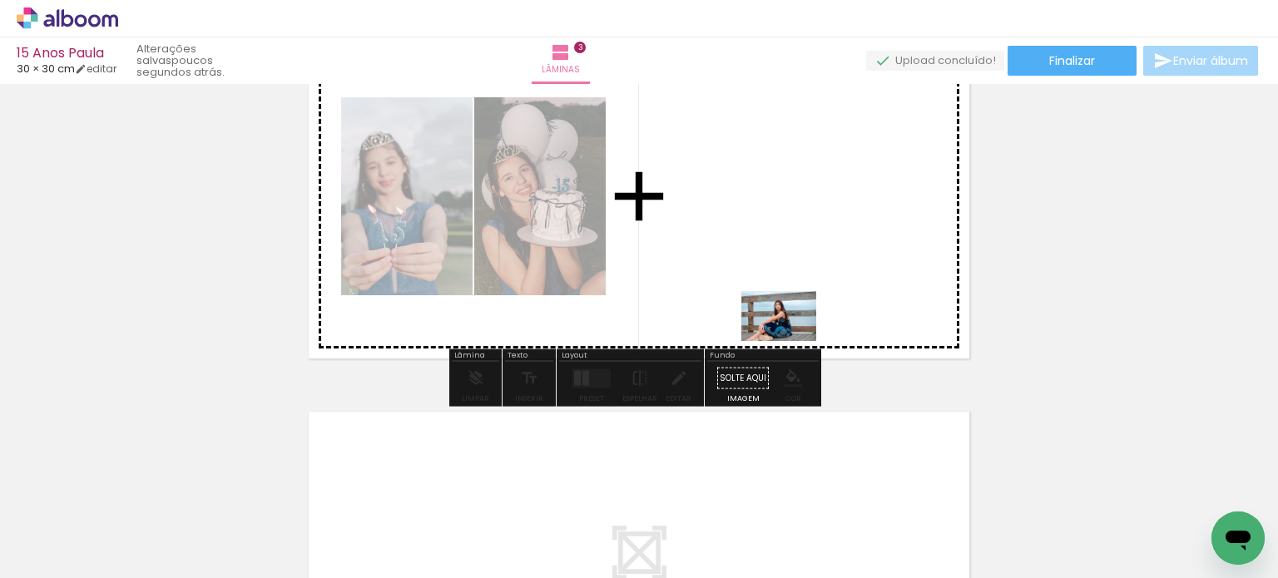
drag, startPoint x: 829, startPoint y: 532, endPoint x: 825, endPoint y: 413, distance: 119.0
click at [789, 325] on quentale-workspace at bounding box center [639, 289] width 1278 height 578
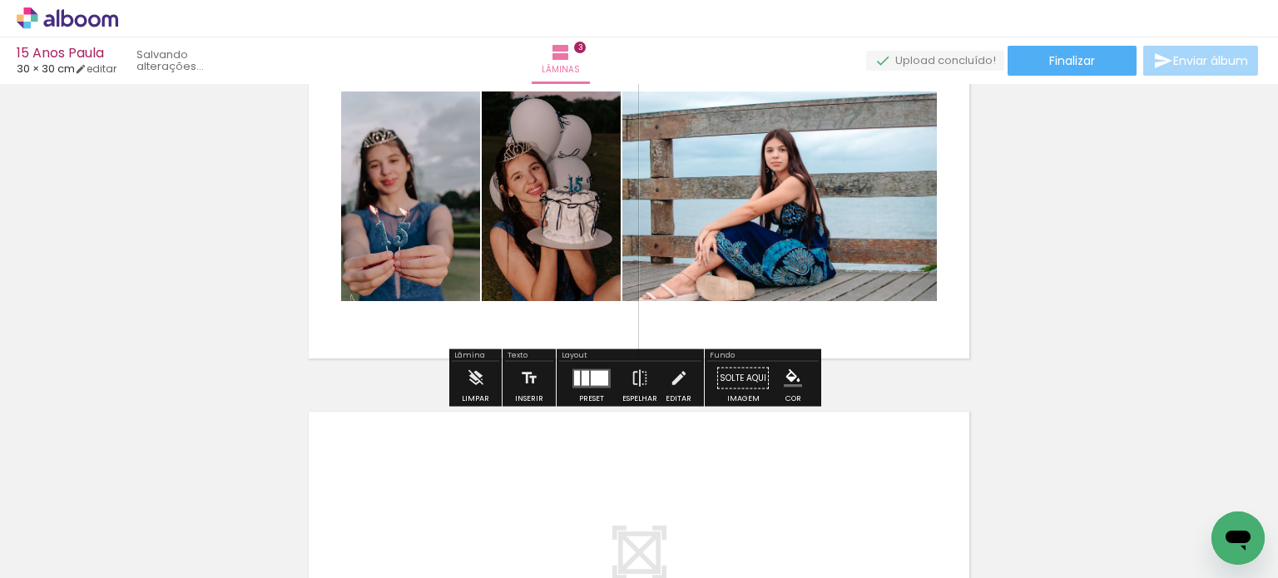
scroll to position [0, 12934]
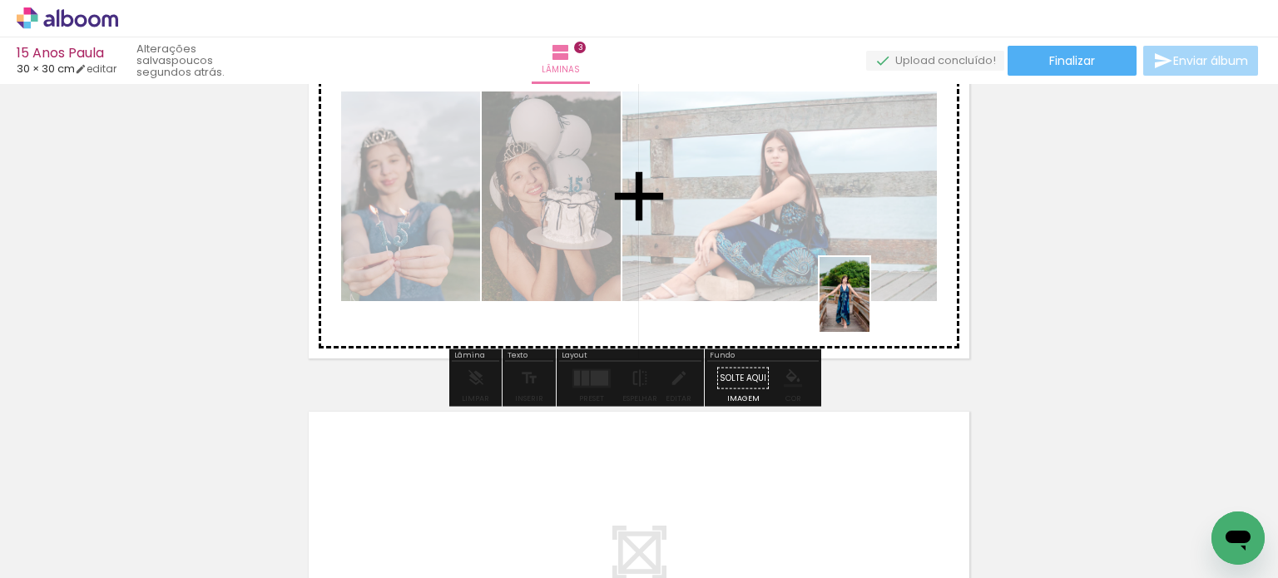
drag, startPoint x: 929, startPoint y: 514, endPoint x: 1018, endPoint y: 402, distance: 142.8
click at [869, 301] on quentale-workspace at bounding box center [639, 289] width 1278 height 578
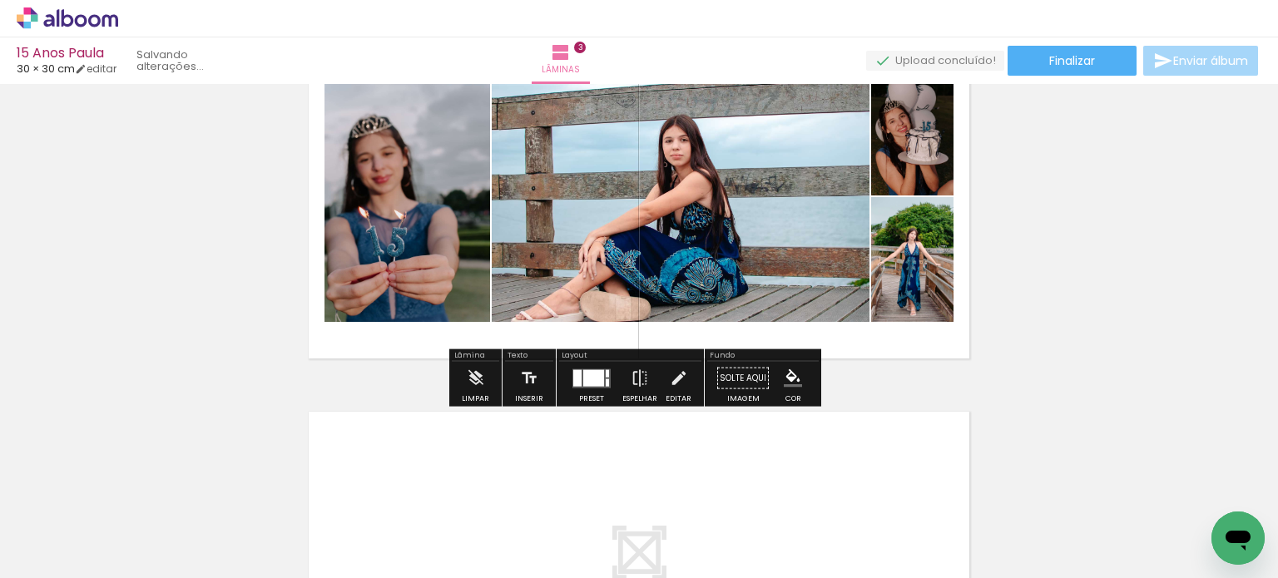
scroll to position [0, 12840]
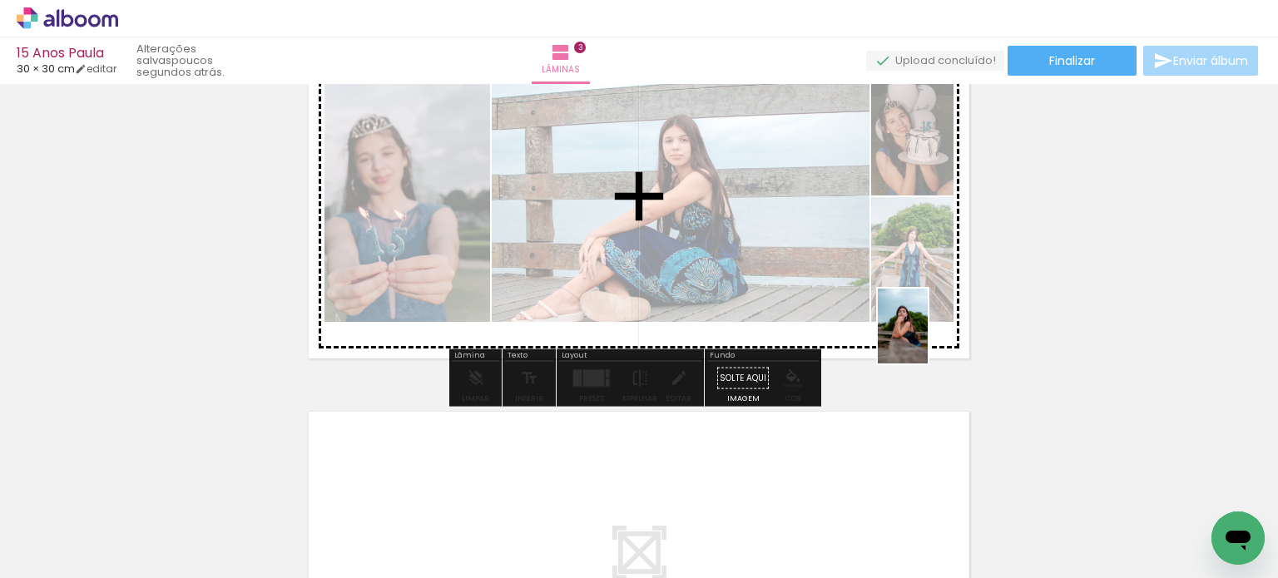
drag, startPoint x: 1005, startPoint y: 499, endPoint x: 920, endPoint y: 315, distance: 202.5
click at [920, 315] on quentale-workspace at bounding box center [639, 289] width 1278 height 578
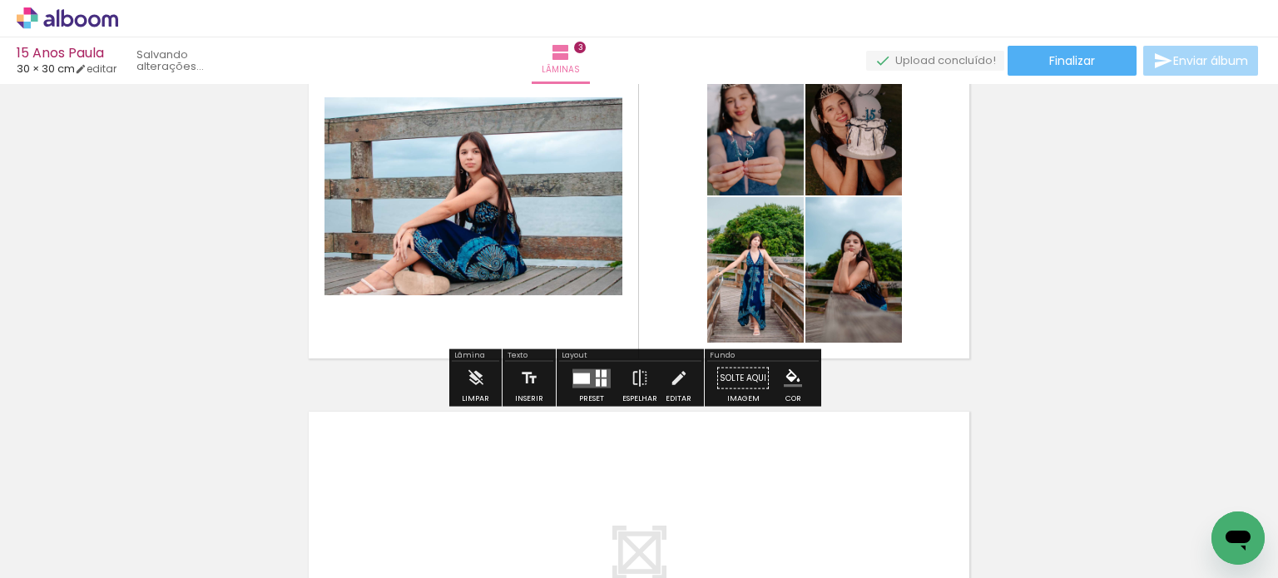
scroll to position [0, 12747]
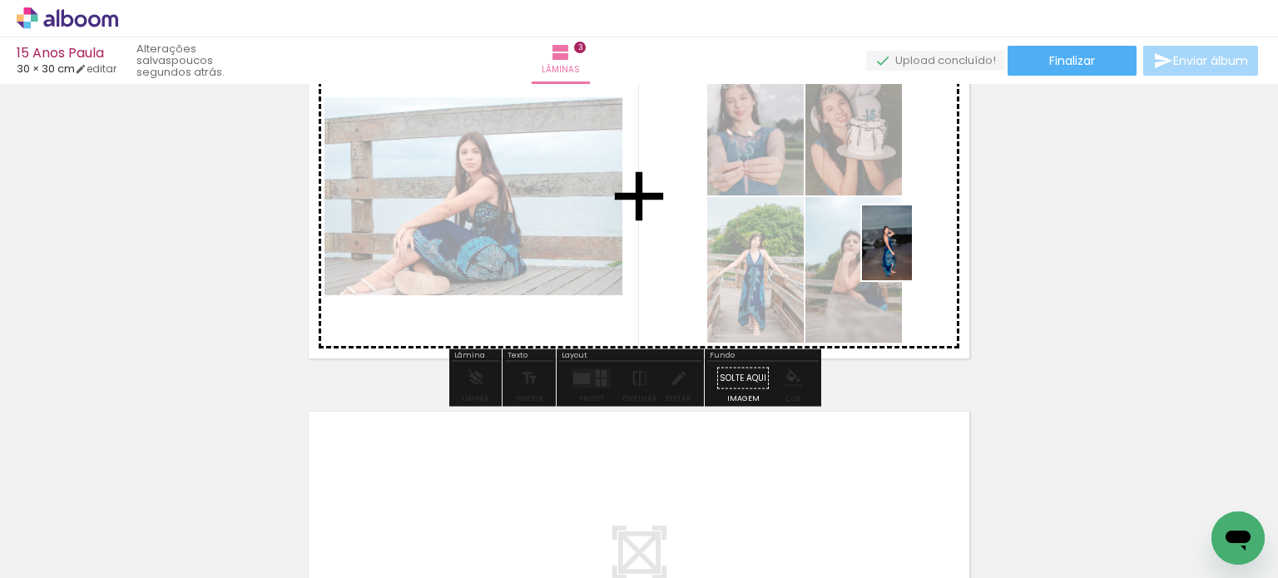
drag, startPoint x: 1119, startPoint y: 532, endPoint x: 912, endPoint y: 255, distance: 346.0
click at [912, 255] on quentale-workspace at bounding box center [639, 289] width 1278 height 578
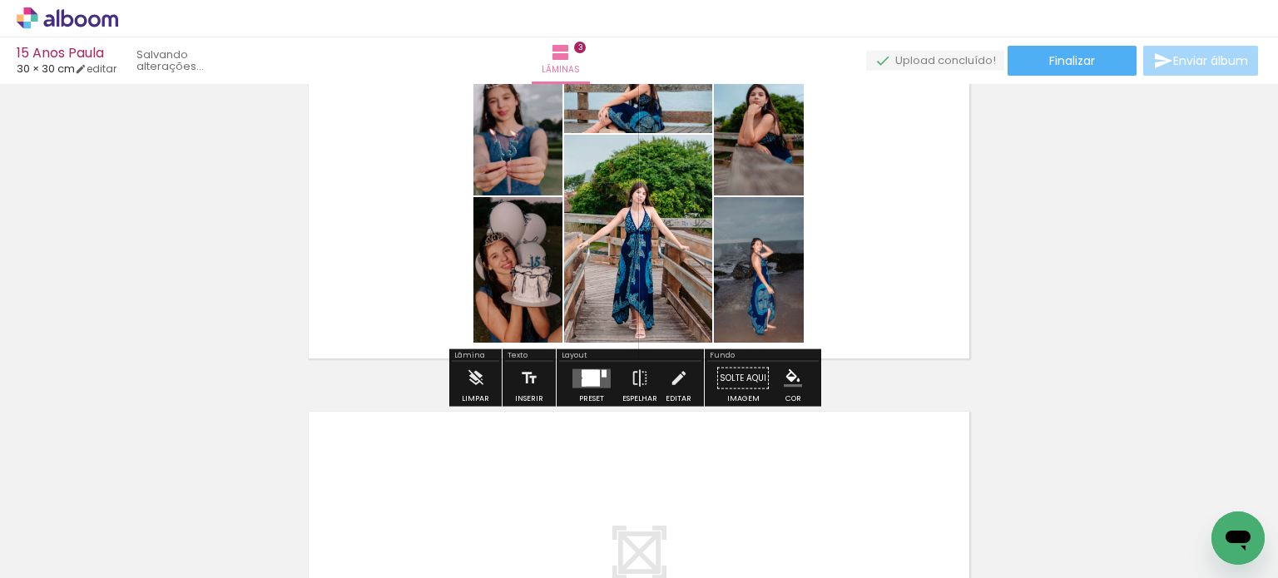
scroll to position [0, 12654]
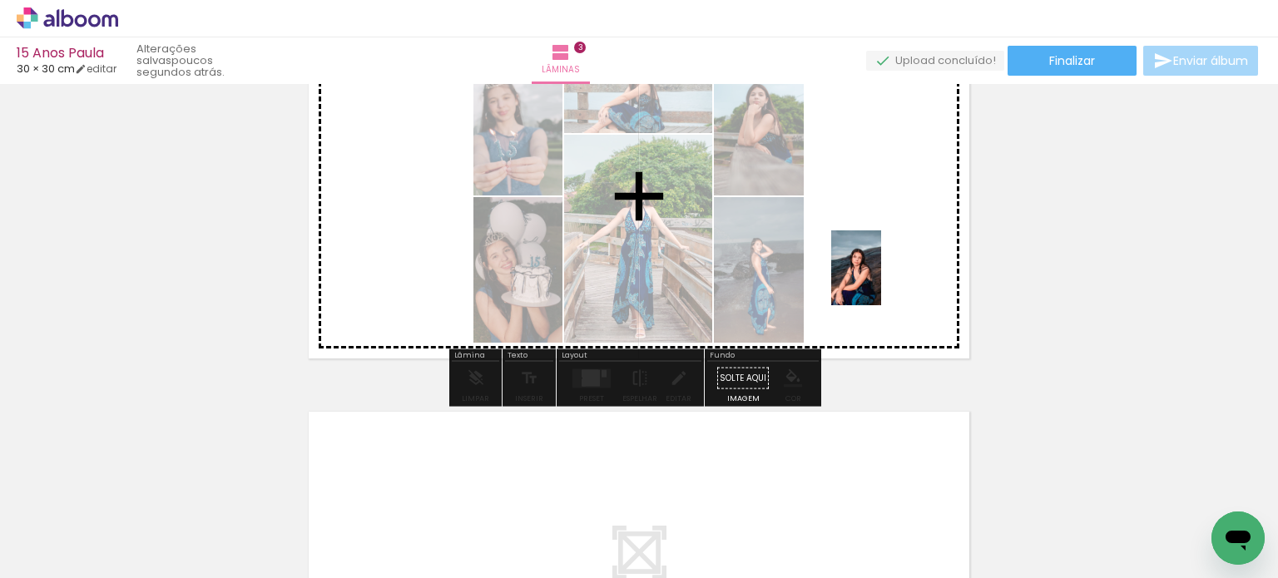
drag, startPoint x: 1201, startPoint y: 506, endPoint x: 881, endPoint y: 280, distance: 391.7
click at [881, 280] on quentale-workspace at bounding box center [639, 289] width 1278 height 578
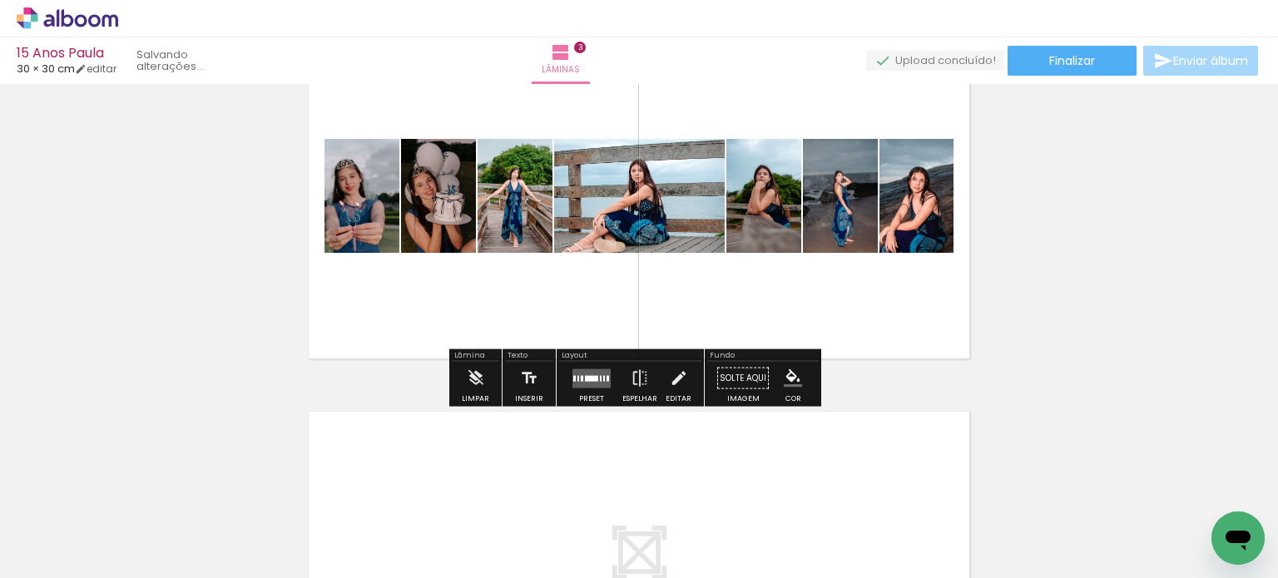
scroll to position [0, 12561]
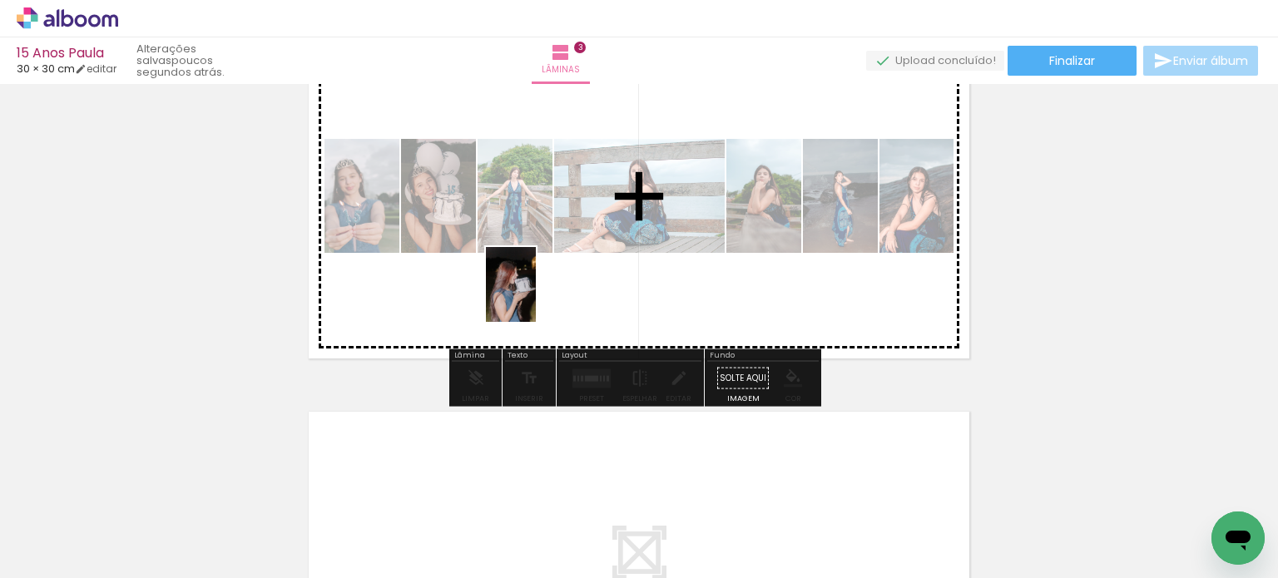
drag, startPoint x: 1205, startPoint y: 502, endPoint x: 536, endPoint y: 297, distance: 699.6
click at [536, 297] on quentale-workspace at bounding box center [639, 289] width 1278 height 578
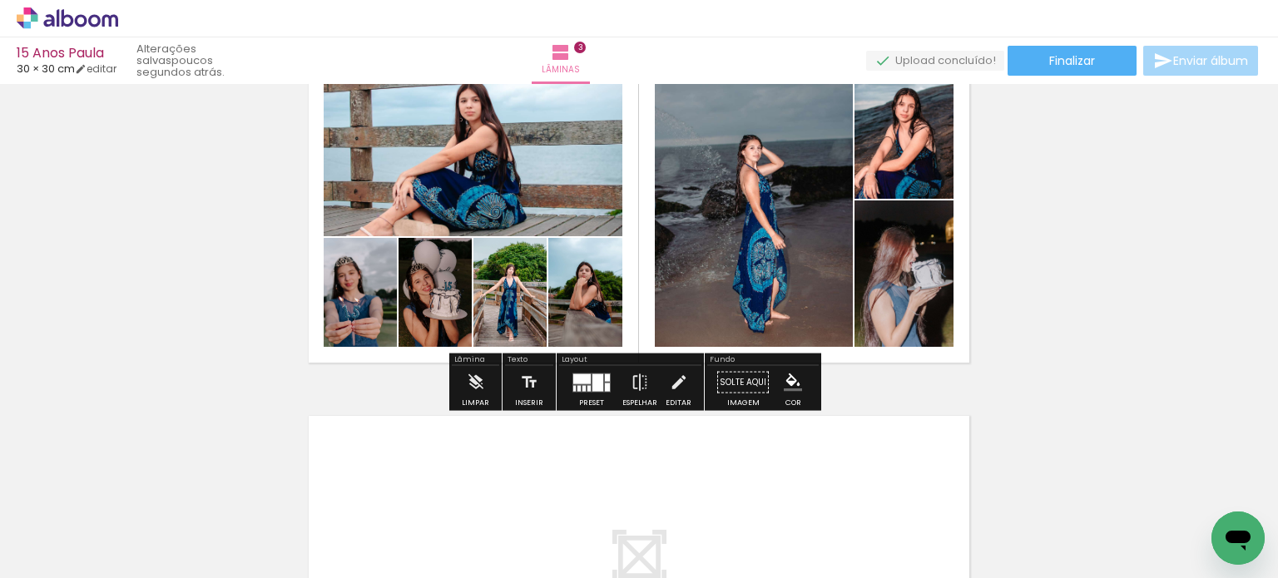
scroll to position [859, 0]
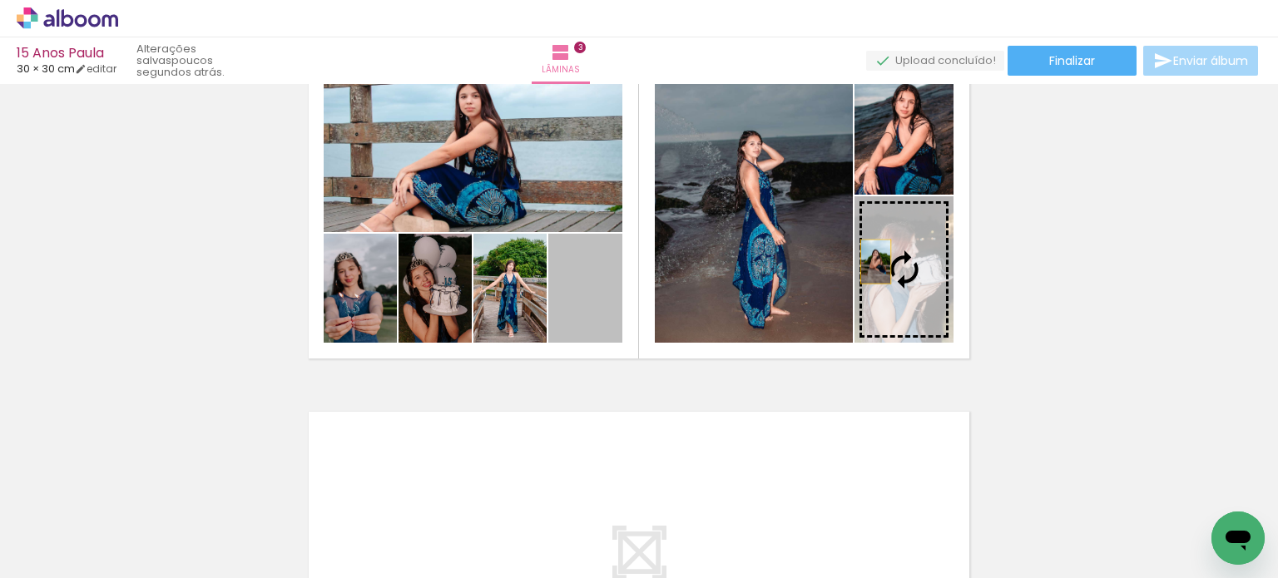
drag, startPoint x: 584, startPoint y: 301, endPoint x: 869, endPoint y: 261, distance: 288.2
click at [0, 0] on slot at bounding box center [0, 0] width 0 height 0
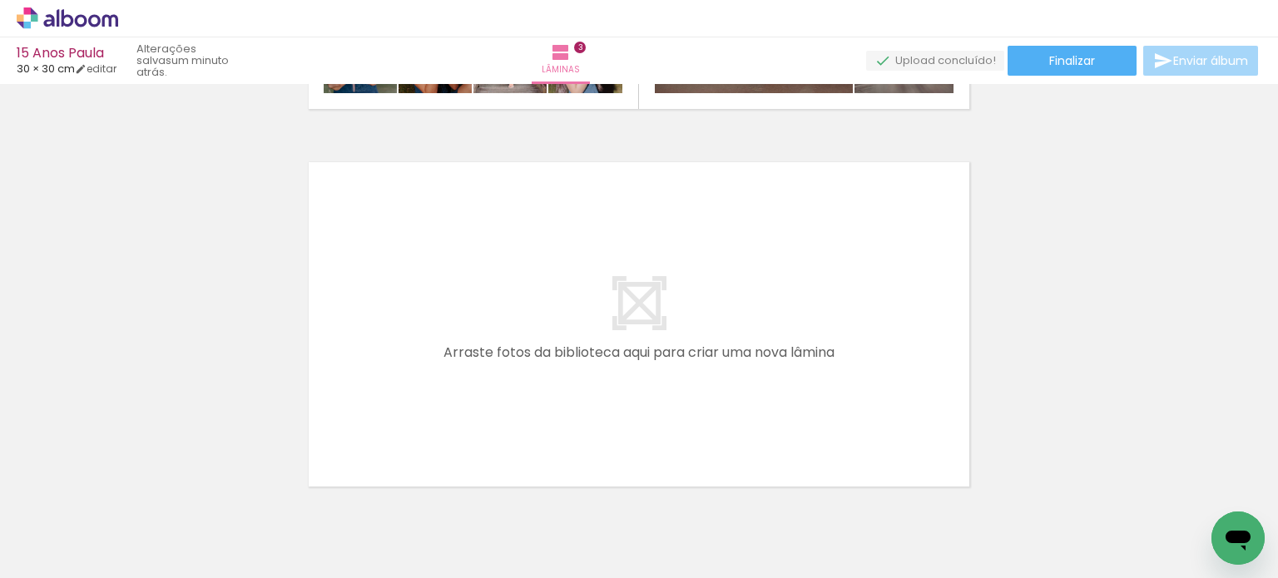
scroll to position [0, 0]
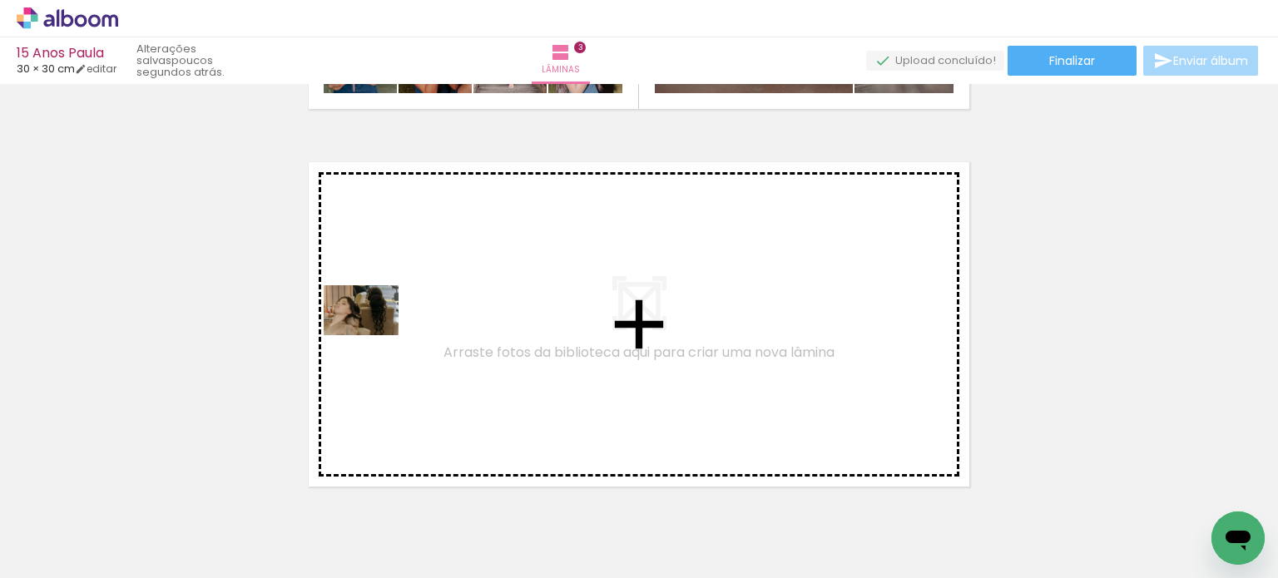
drag, startPoint x: 170, startPoint y: 519, endPoint x: 389, endPoint y: 328, distance: 290.7
click at [389, 328] on quentale-workspace at bounding box center [639, 289] width 1278 height 578
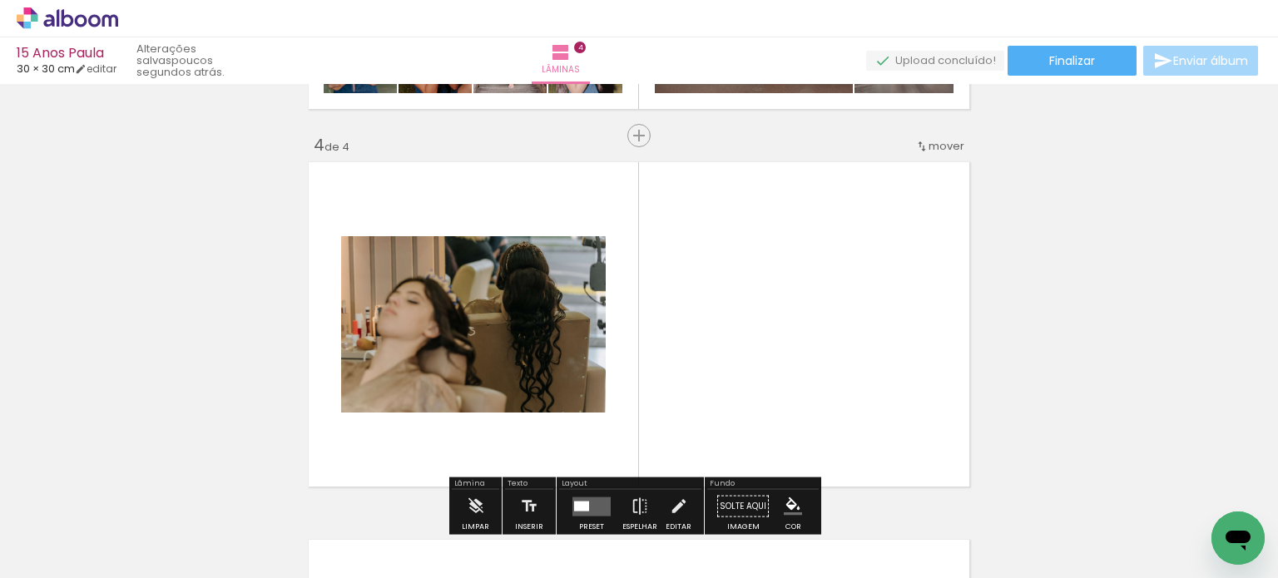
scroll to position [1154, 0]
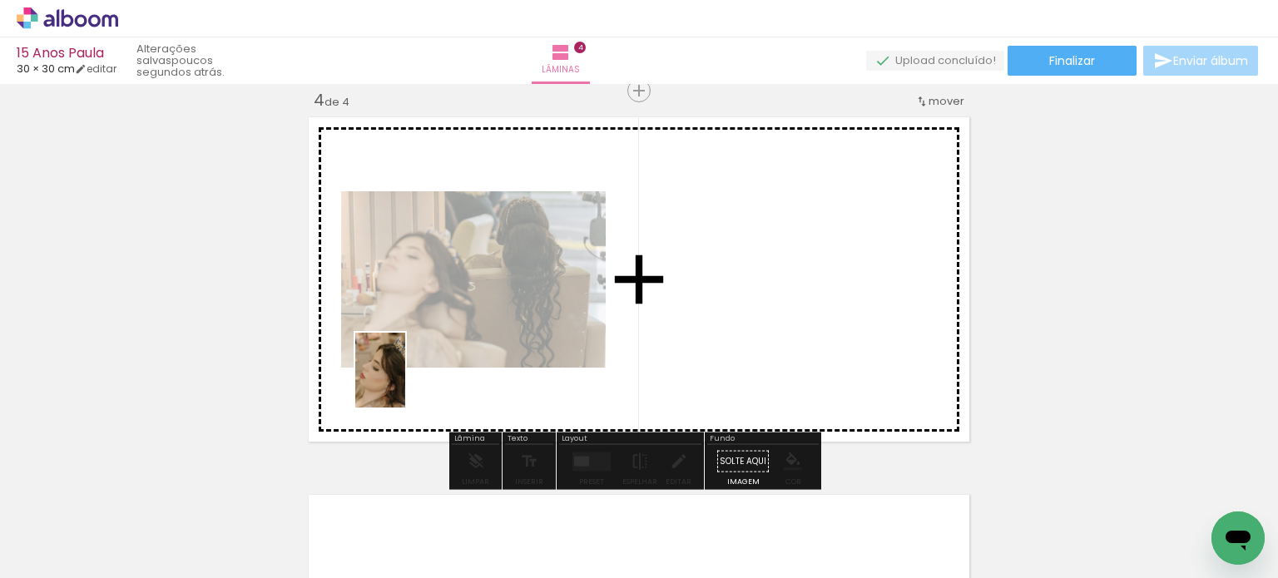
drag, startPoint x: 170, startPoint y: 508, endPoint x: 405, endPoint y: 383, distance: 266.5
click at [405, 383] on quentale-workspace at bounding box center [639, 289] width 1278 height 578
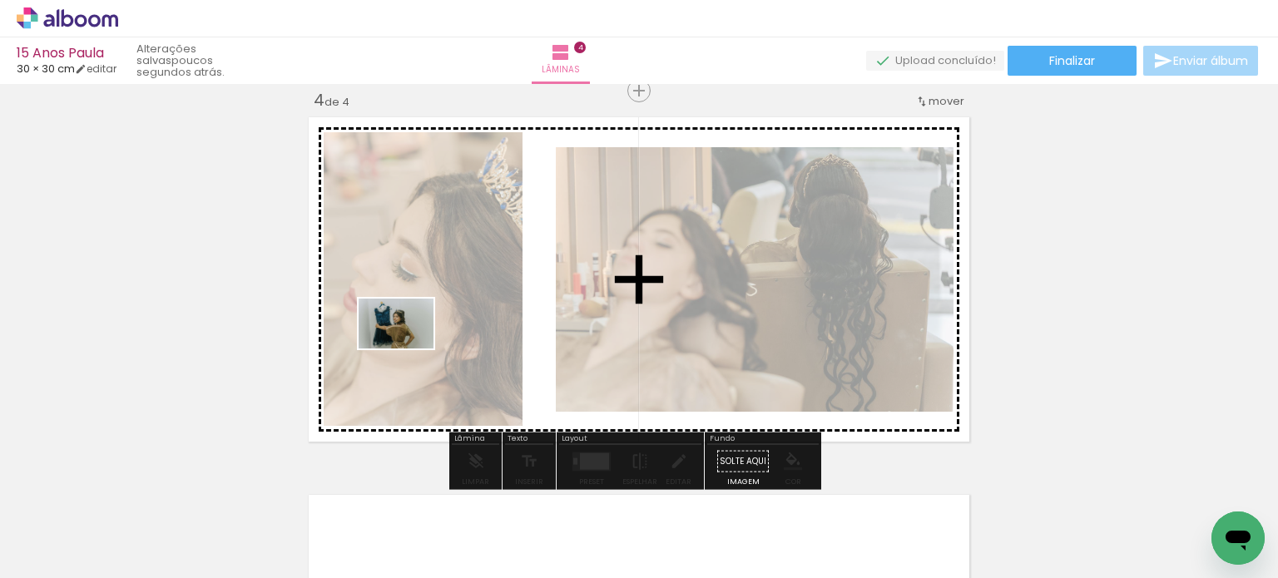
drag, startPoint x: 298, startPoint y: 438, endPoint x: 409, endPoint y: 349, distance: 142.0
click at [409, 349] on quentale-workspace at bounding box center [639, 289] width 1278 height 578
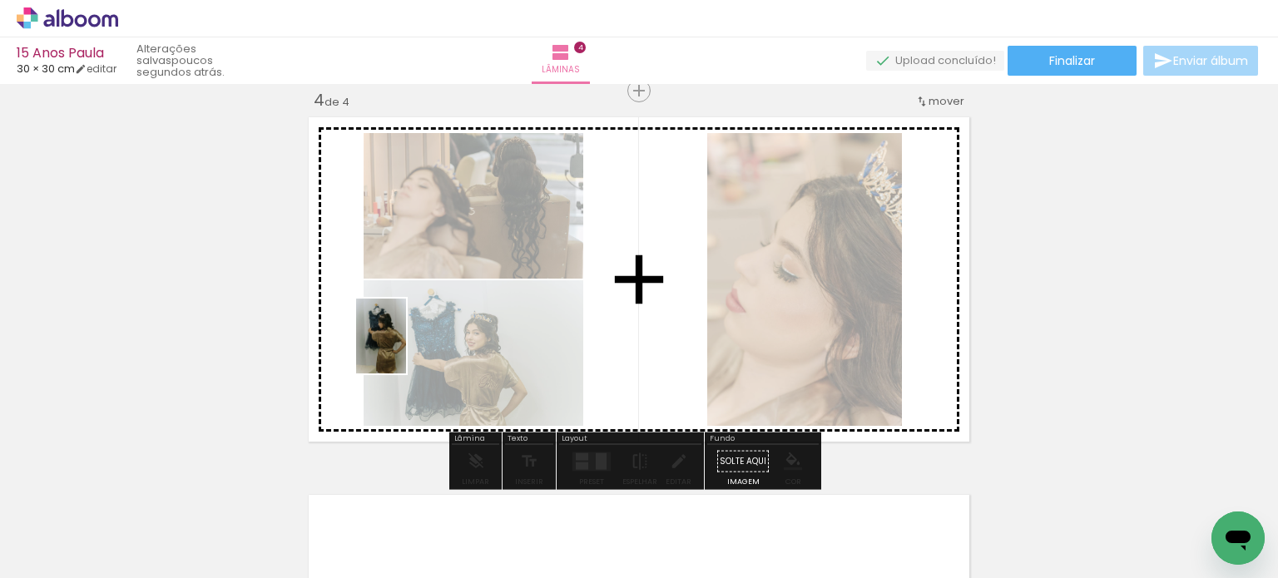
drag, startPoint x: 184, startPoint y: 523, endPoint x: 457, endPoint y: 318, distance: 341.6
click at [457, 318] on quentale-workspace at bounding box center [639, 289] width 1278 height 578
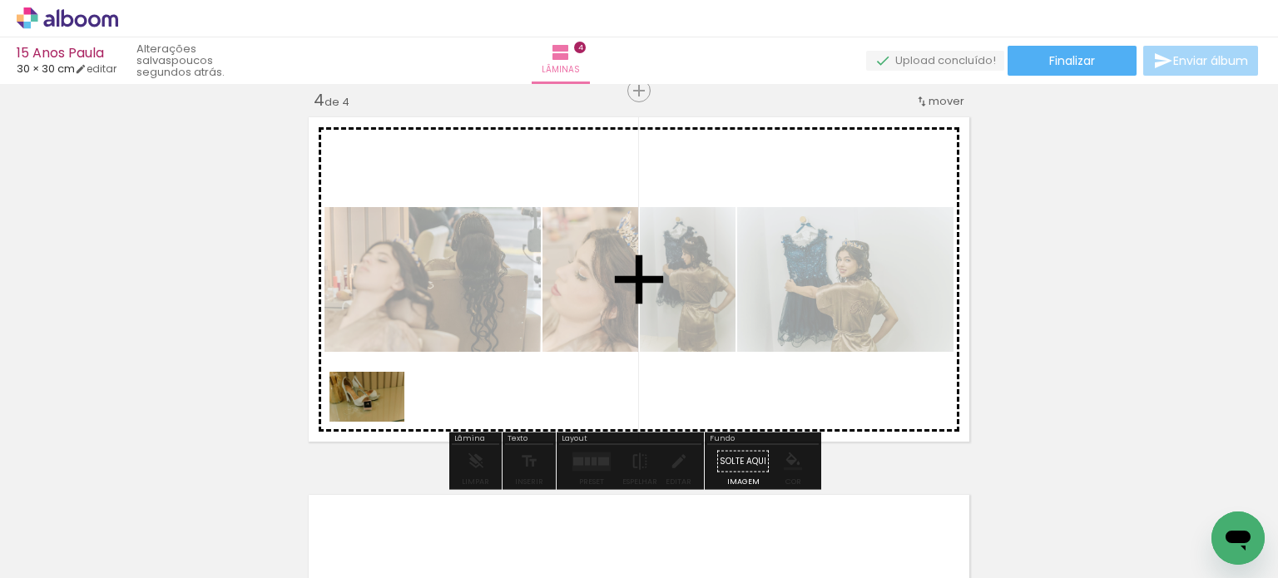
drag, startPoint x: 191, startPoint y: 522, endPoint x: 262, endPoint y: 547, distance: 75.8
click at [409, 407] on quentale-workspace at bounding box center [639, 289] width 1278 height 578
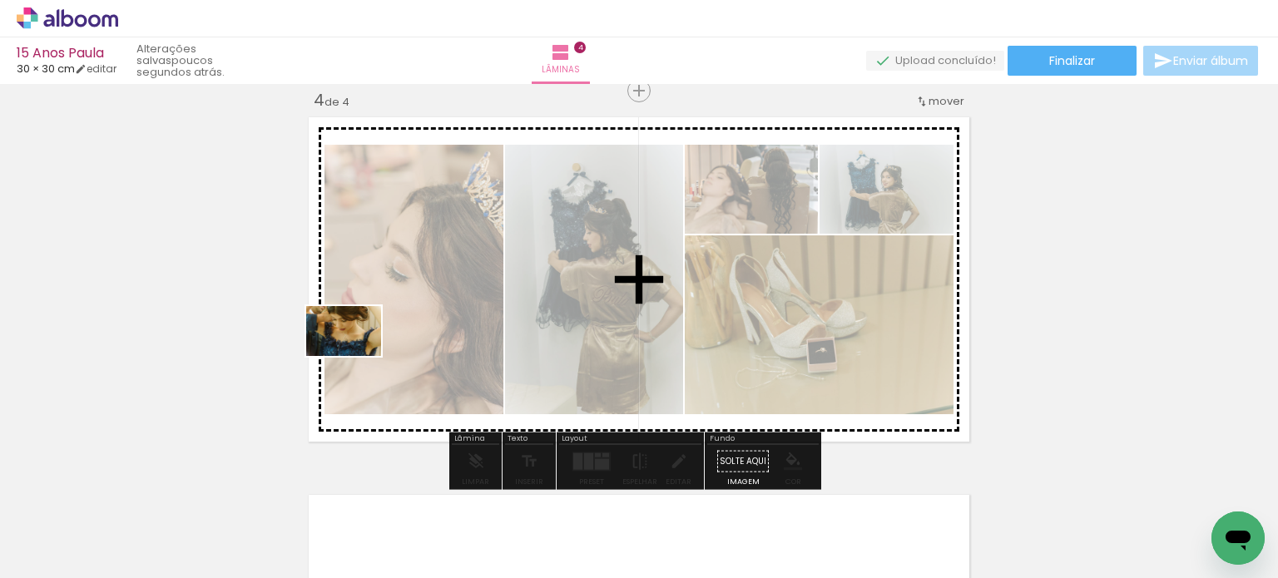
drag, startPoint x: 182, startPoint y: 533, endPoint x: 379, endPoint y: 342, distance: 274.8
click at [379, 342] on quentale-workspace at bounding box center [639, 289] width 1278 height 578
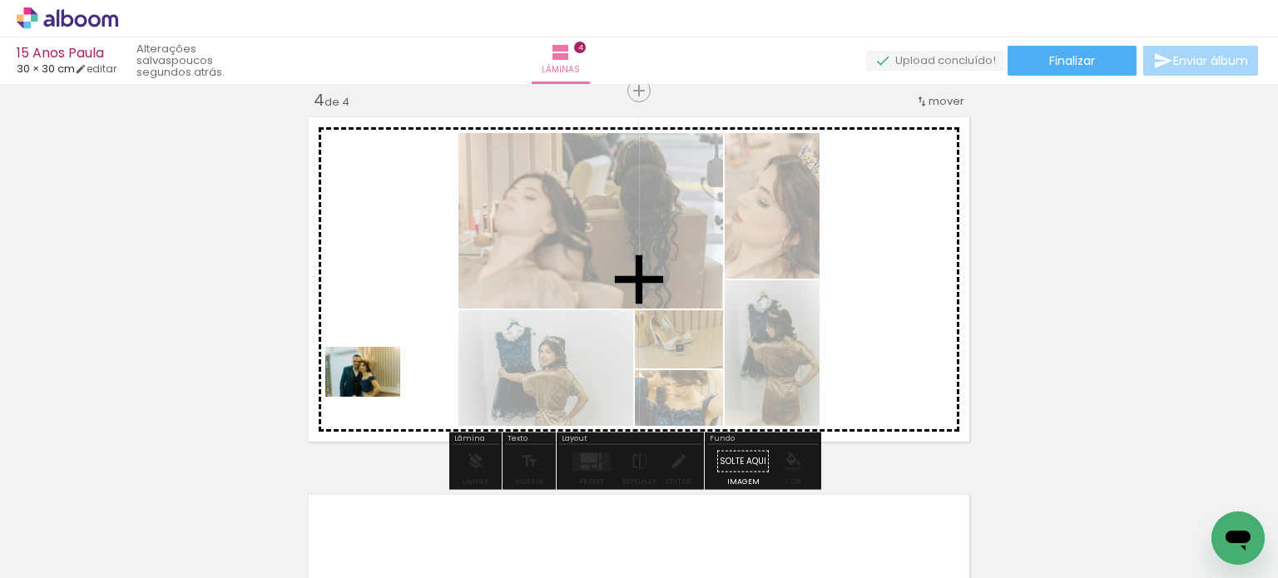
drag, startPoint x: 179, startPoint y: 527, endPoint x: 358, endPoint y: 414, distance: 211.2
click at [404, 381] on quentale-workspace at bounding box center [639, 289] width 1278 height 578
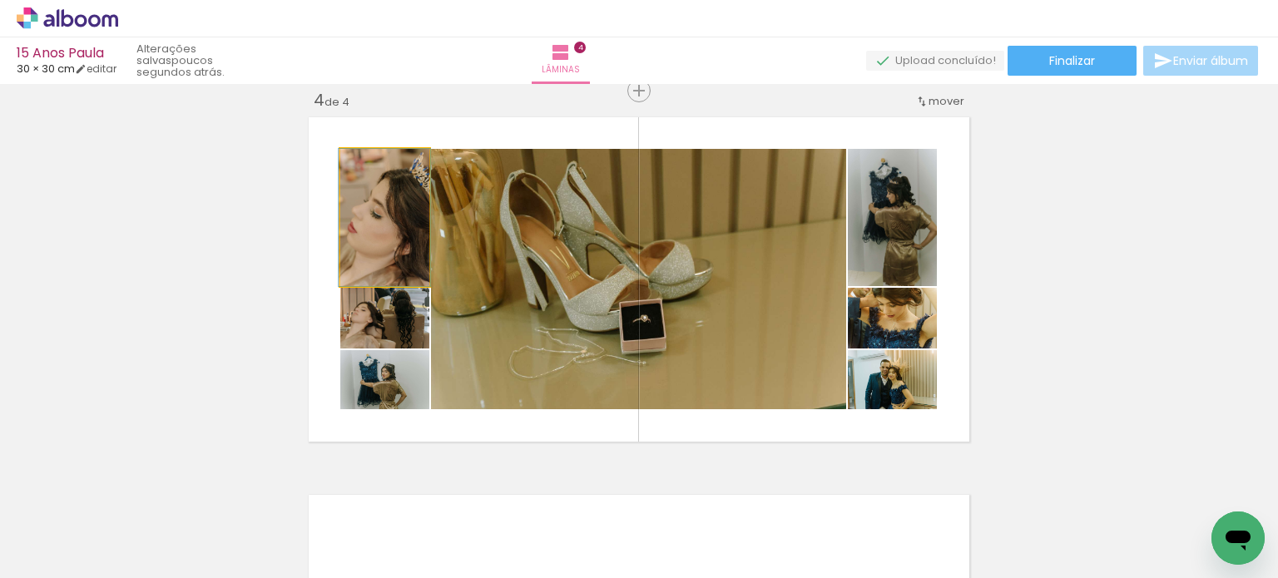
click at [359, 239] on quentale-photo at bounding box center [384, 217] width 89 height 137
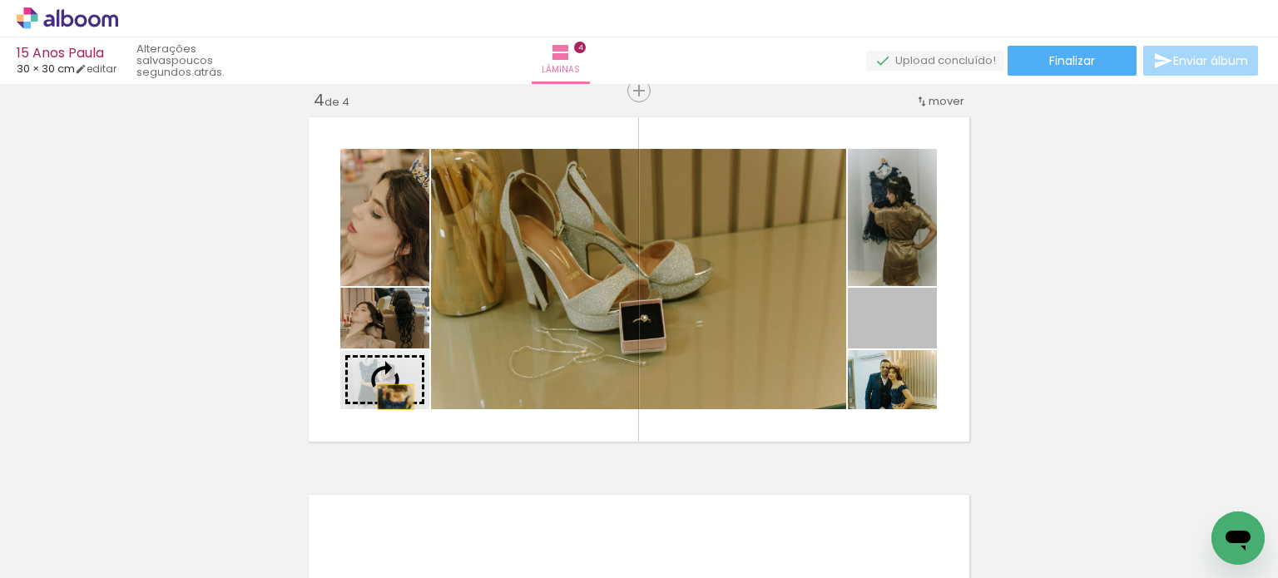
drag, startPoint x: 915, startPoint y: 334, endPoint x: 364, endPoint y: 400, distance: 555.5
click at [0, 0] on slot at bounding box center [0, 0] width 0 height 0
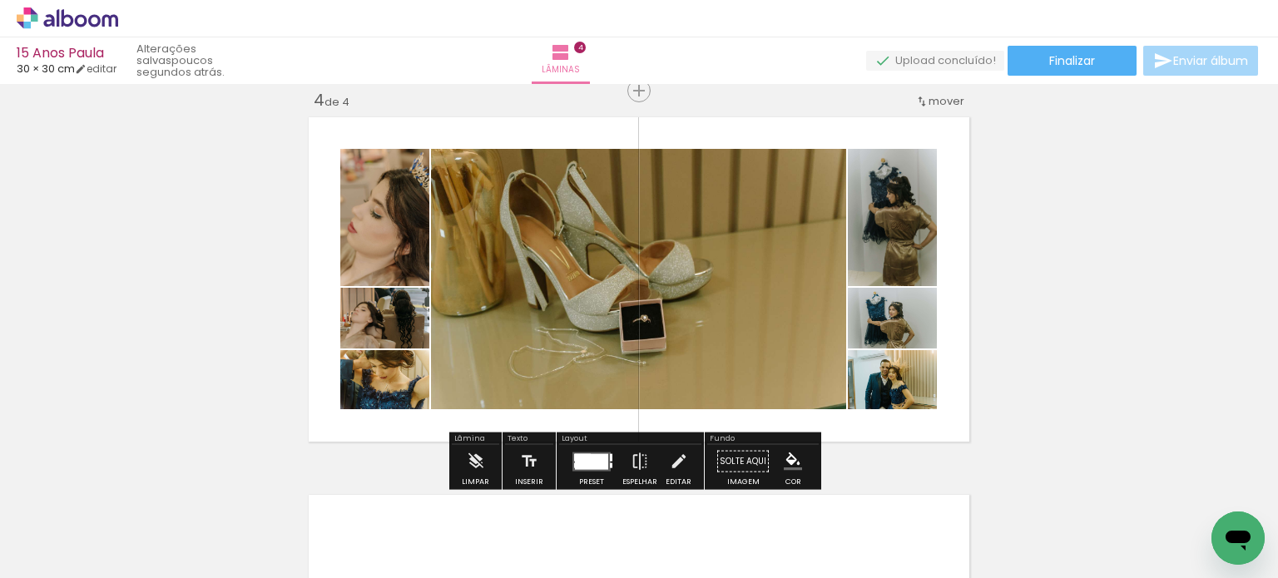
click at [589, 455] on div at bounding box center [591, 461] width 33 height 16
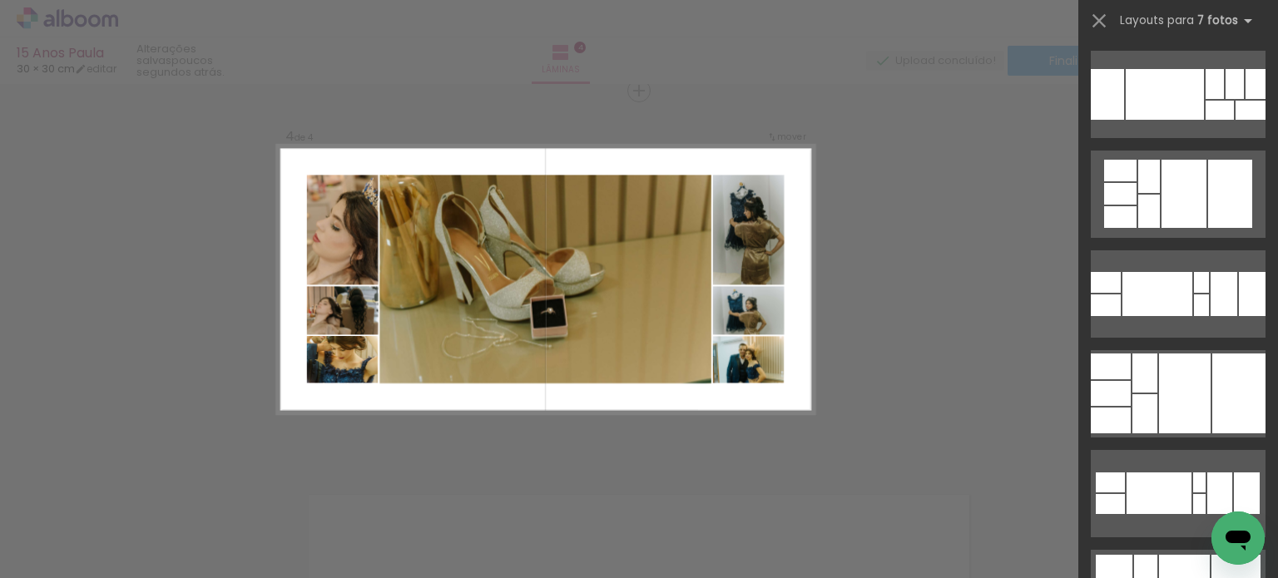
scroll to position [7470, 0]
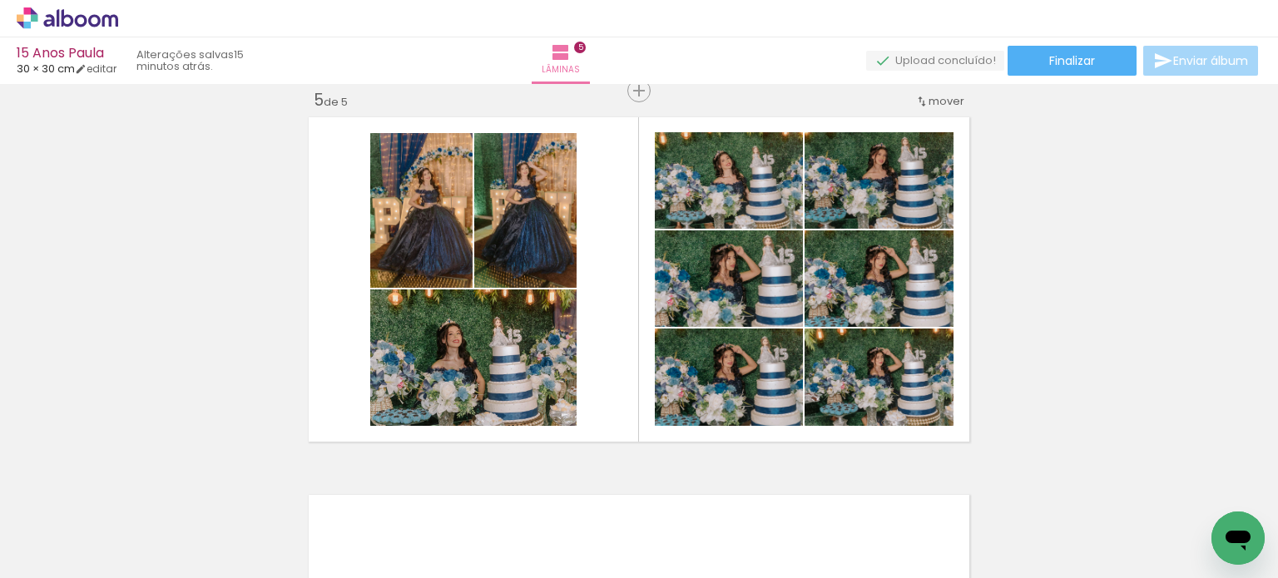
scroll to position [0, 2094]
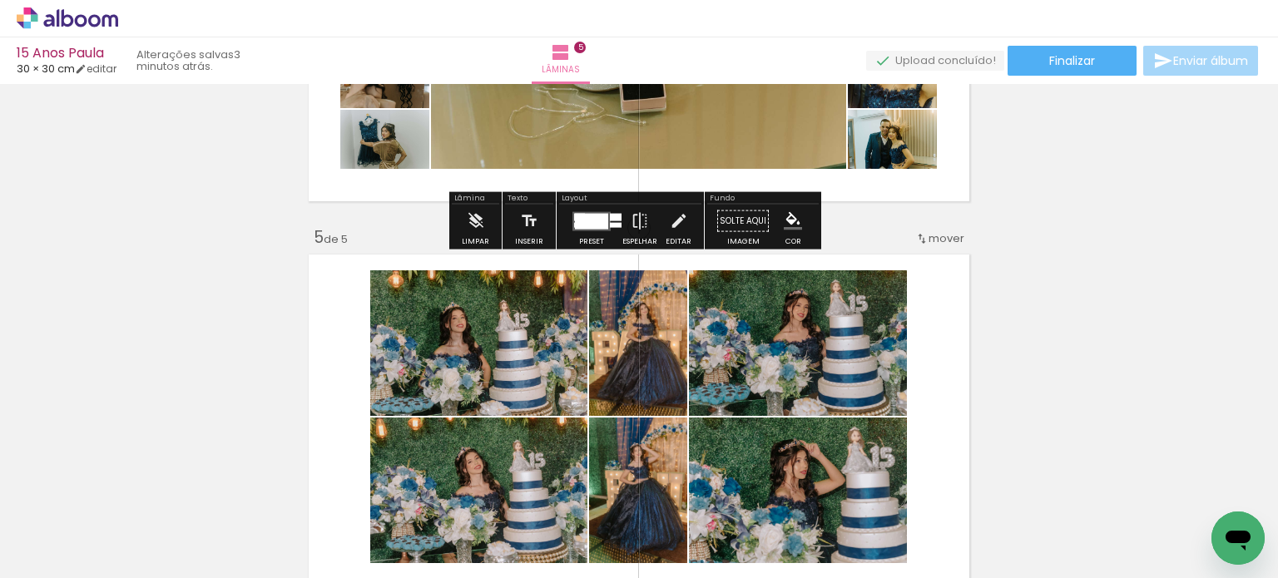
scroll to position [1532, 0]
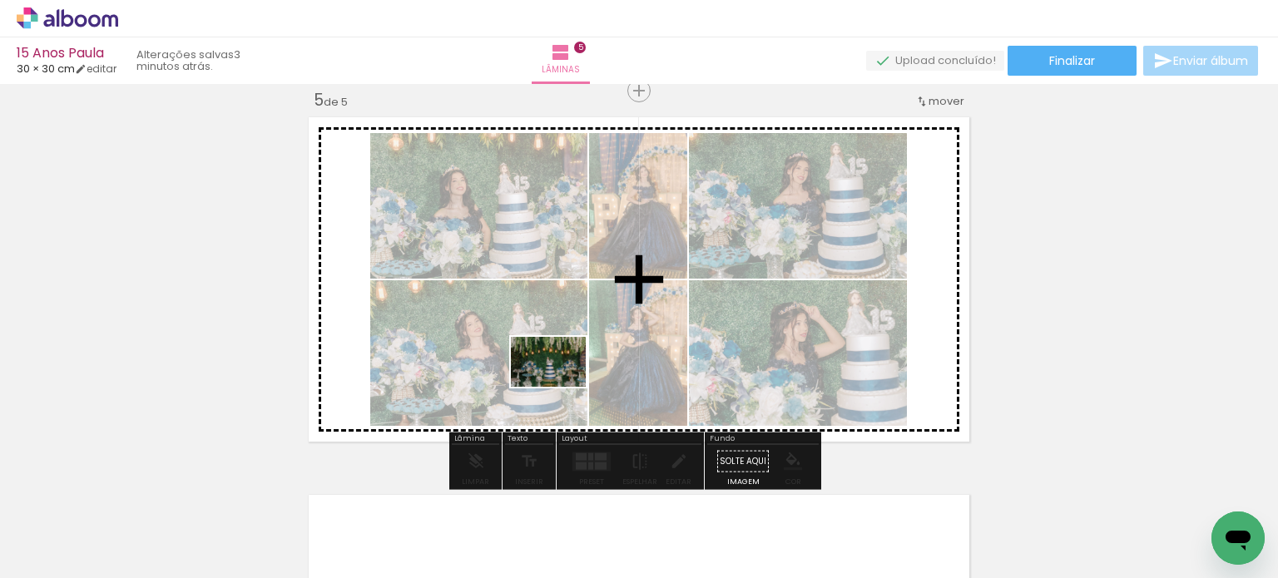
drag, startPoint x: 629, startPoint y: 541, endPoint x: 557, endPoint y: 369, distance: 185.7
click at [557, 369] on quentale-workspace at bounding box center [639, 289] width 1278 height 578
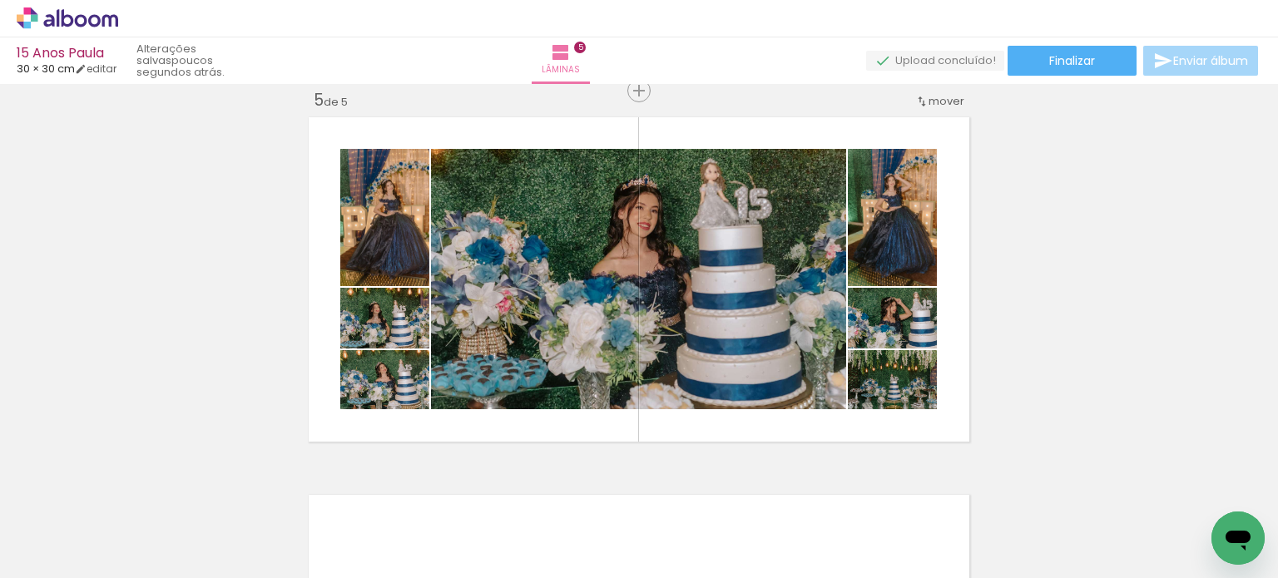
scroll to position [0, 0]
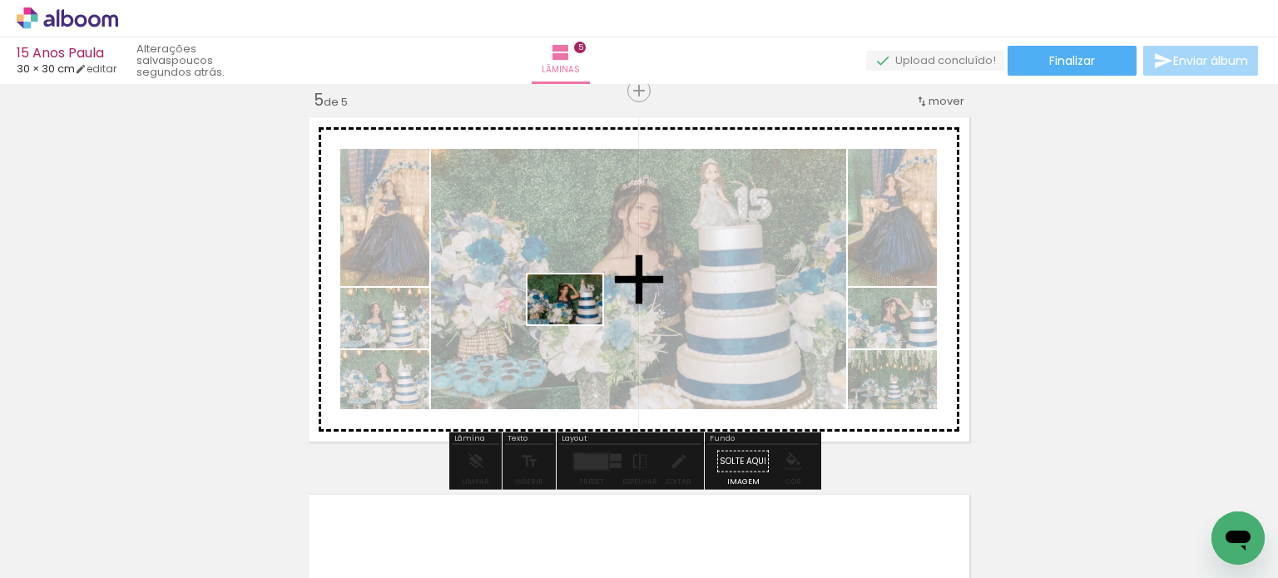
drag, startPoint x: 732, startPoint y: 528, endPoint x: 577, endPoint y: 324, distance: 255.9
click at [577, 324] on quentale-workspace at bounding box center [639, 289] width 1278 height 578
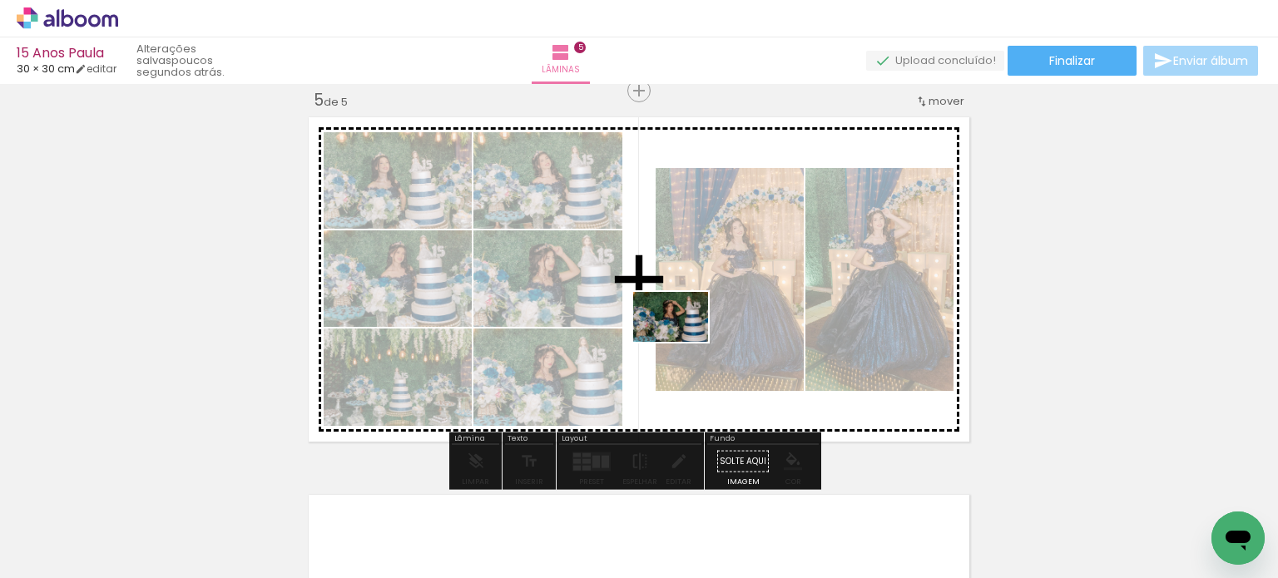
drag, startPoint x: 725, startPoint y: 536, endPoint x: 683, endPoint y: 342, distance: 198.3
click at [683, 342] on quentale-workspace at bounding box center [639, 289] width 1278 height 578
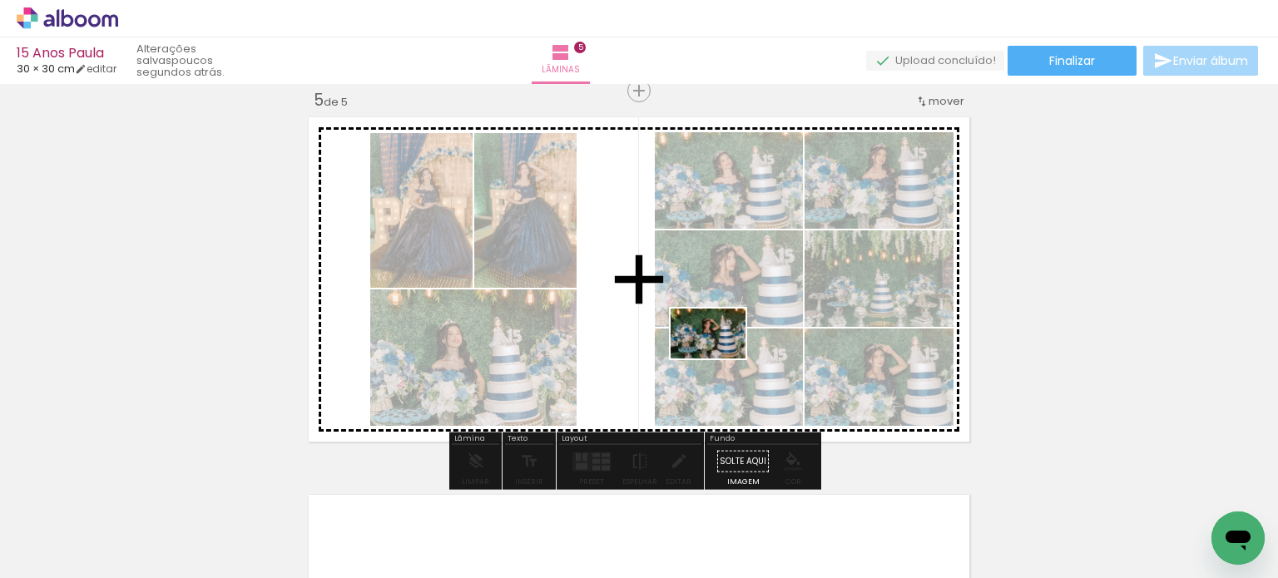
drag, startPoint x: 750, startPoint y: 537, endPoint x: 721, endPoint y: 359, distance: 180.6
click at [721, 359] on quentale-workspace at bounding box center [639, 289] width 1278 height 578
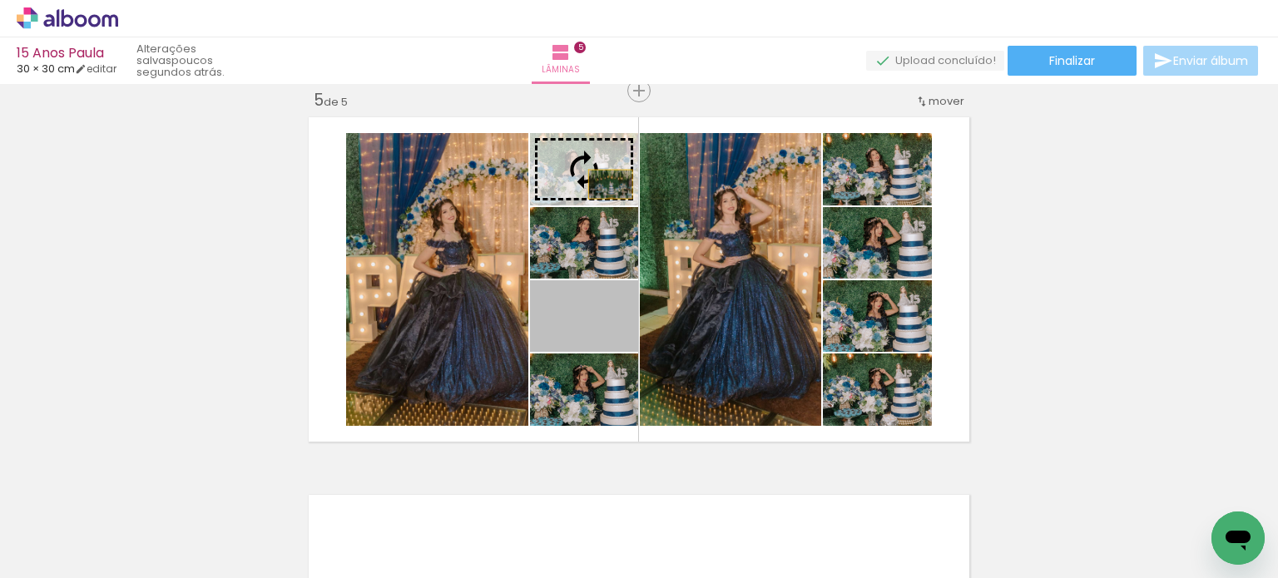
drag, startPoint x: 616, startPoint y: 335, endPoint x: 604, endPoint y: 184, distance: 151.9
click at [0, 0] on slot at bounding box center [0, 0] width 0 height 0
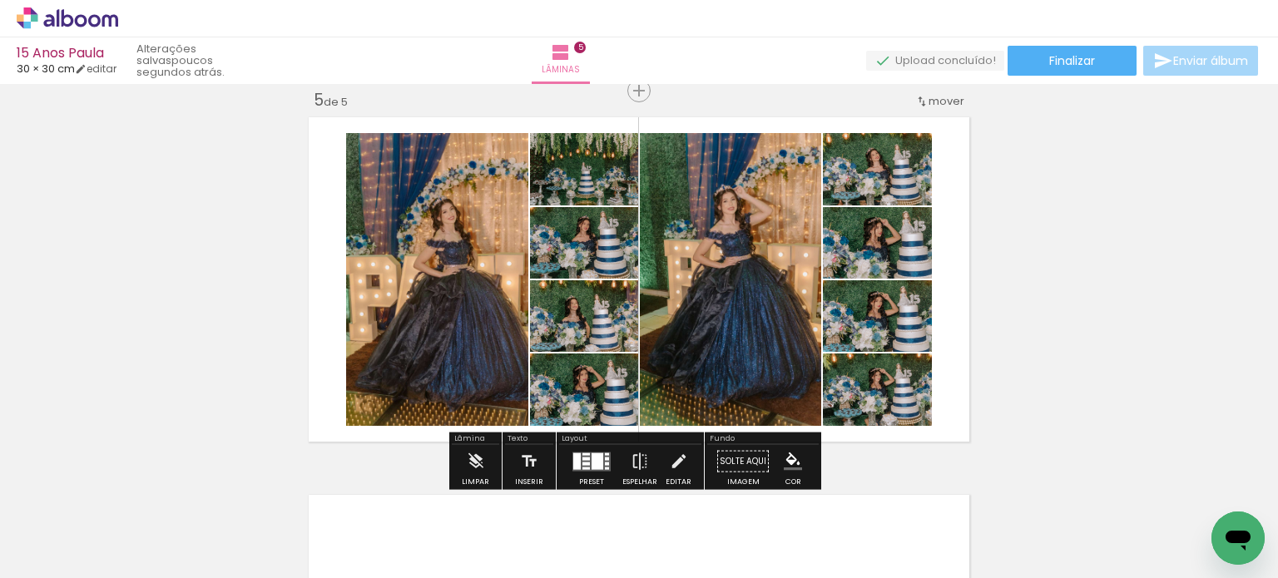
click at [574, 458] on div at bounding box center [576, 461] width 7 height 17
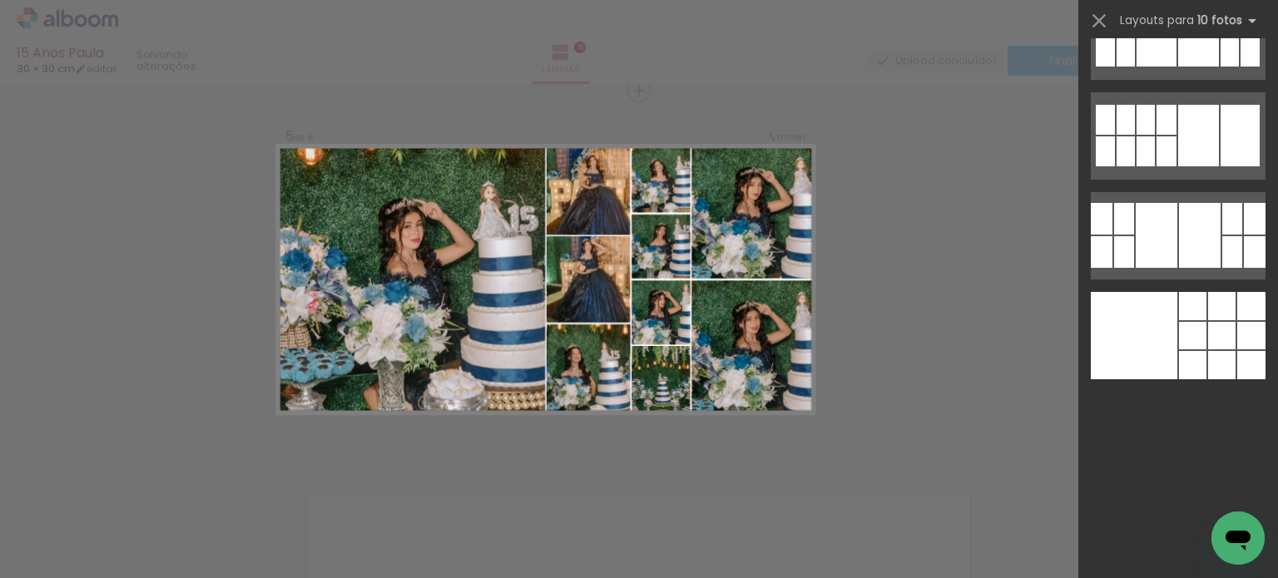
scroll to position [3370, 0]
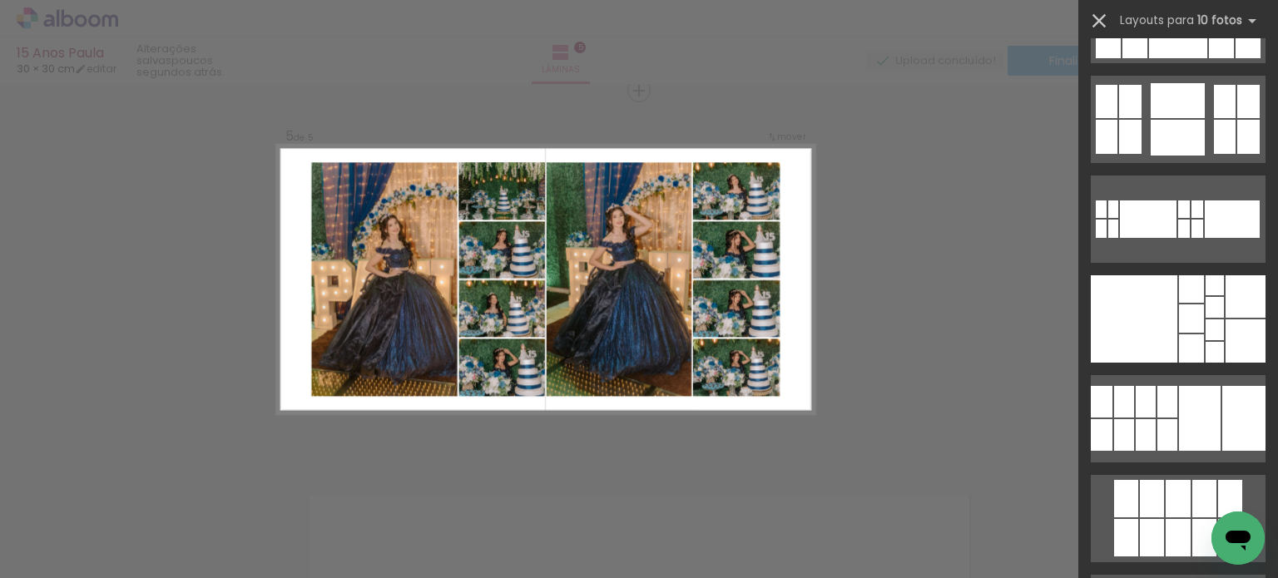
click at [1101, 18] on iron-icon at bounding box center [1098, 20] width 23 height 23
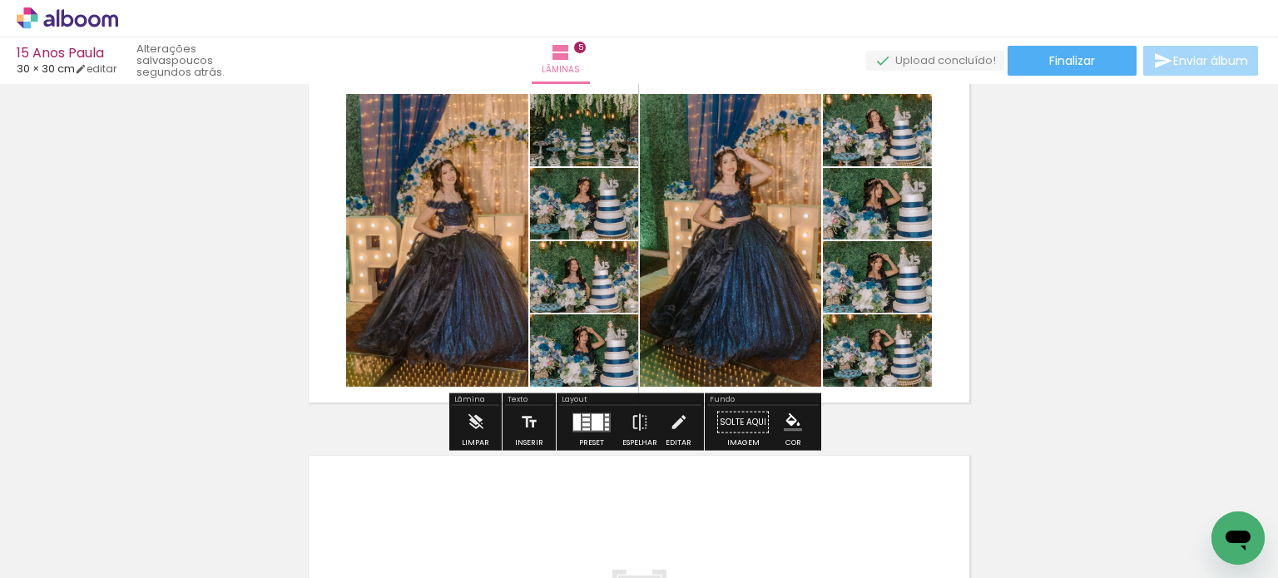
scroll to position [1698, 0]
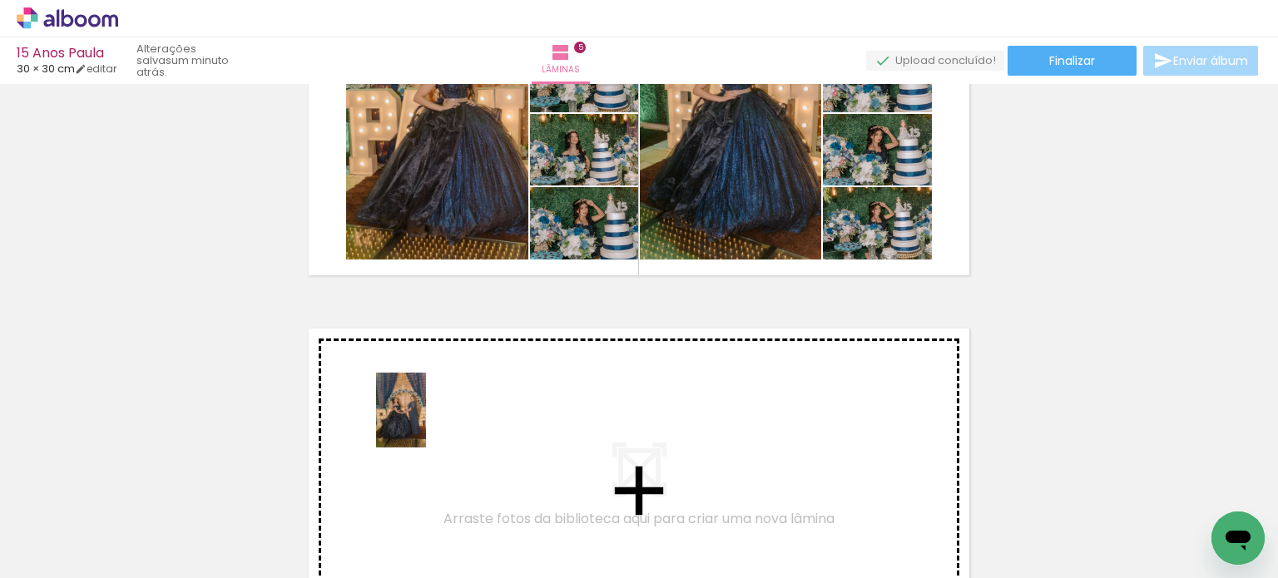
drag, startPoint x: 438, startPoint y: 532, endPoint x: 424, endPoint y: 420, distance: 112.4
click at [424, 420] on quentale-workspace at bounding box center [639, 289] width 1278 height 578
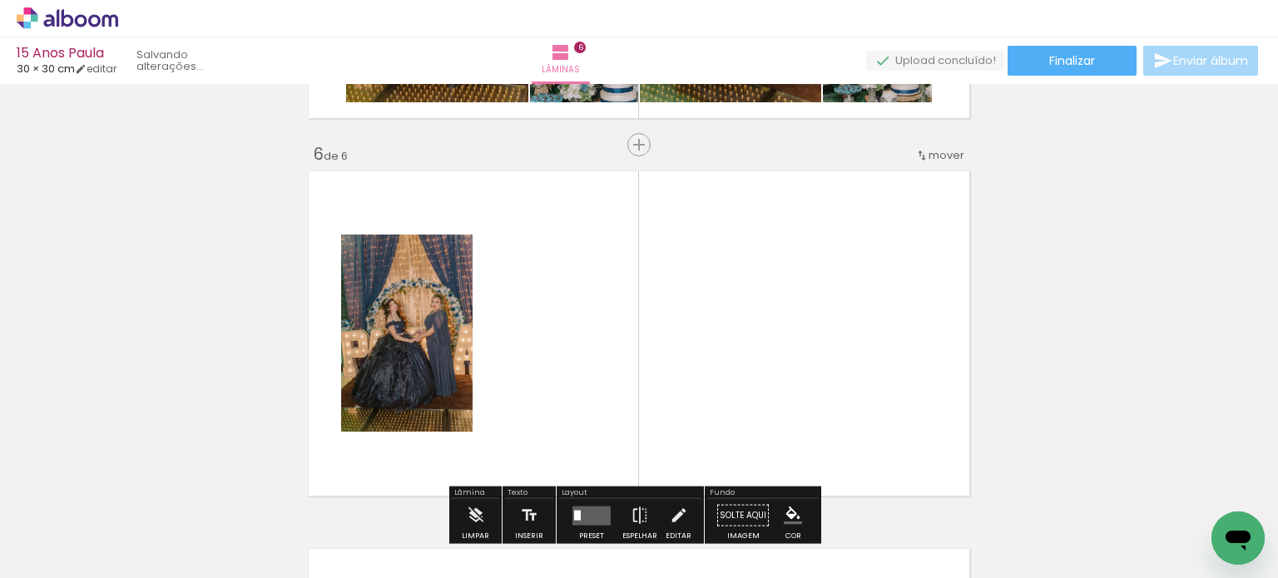
scroll to position [1909, 0]
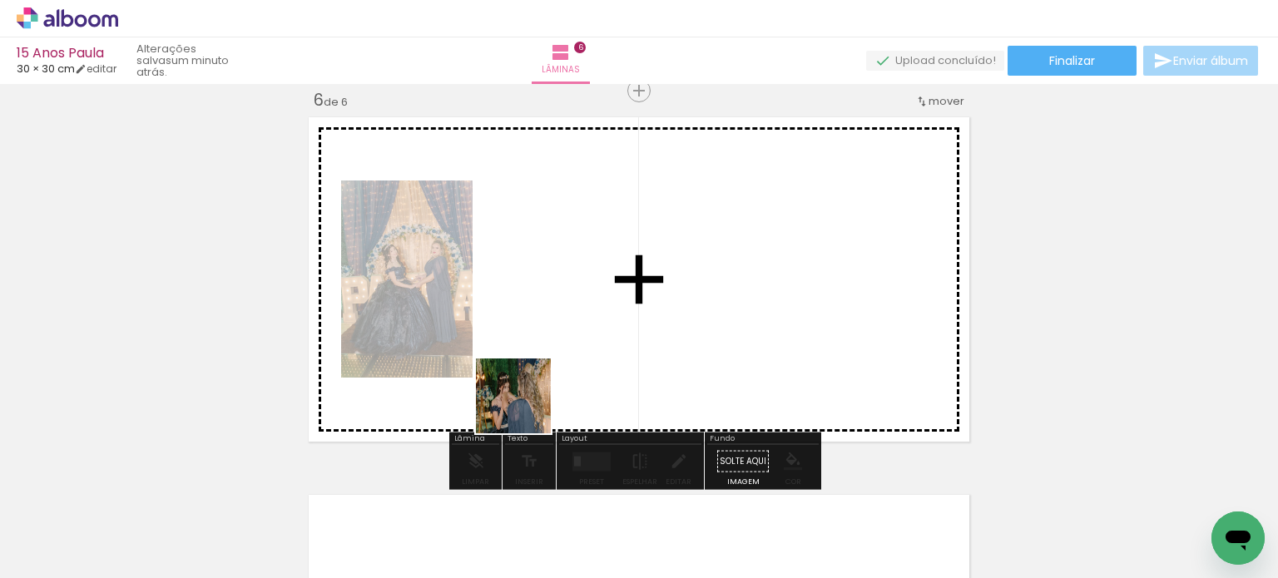
drag, startPoint x: 469, startPoint y: 523, endPoint x: 532, endPoint y: 363, distance: 171.8
click at [530, 364] on quentale-workspace at bounding box center [639, 289] width 1278 height 578
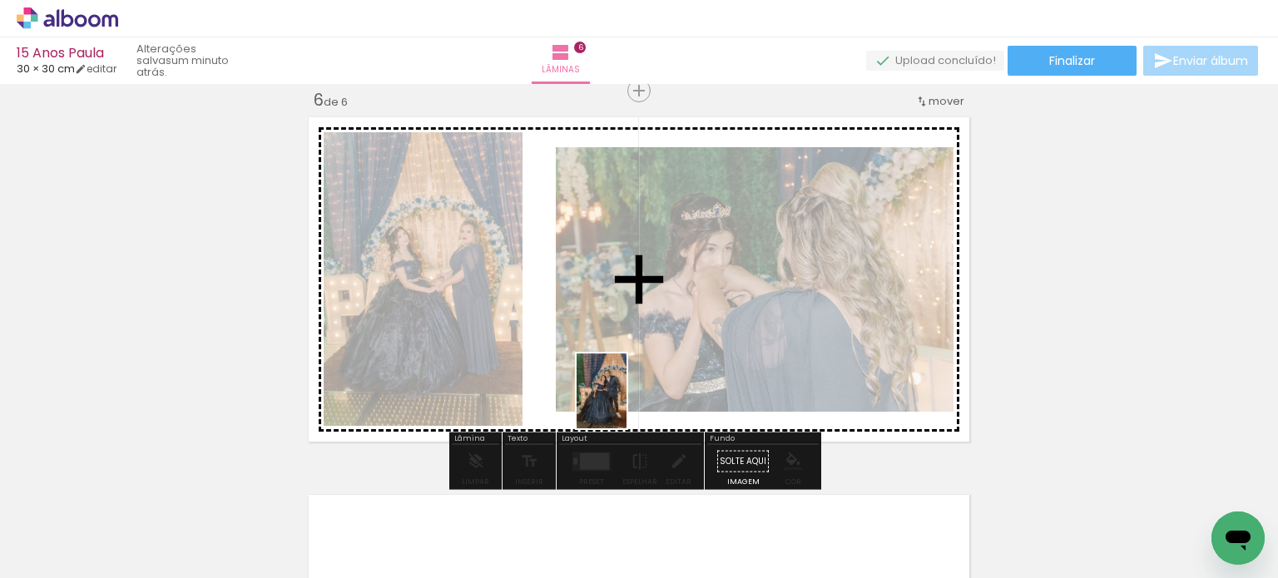
drag, startPoint x: 610, startPoint y: 537, endPoint x: 695, endPoint y: 455, distance: 117.7
click at [627, 394] on quentale-workspace at bounding box center [639, 289] width 1278 height 578
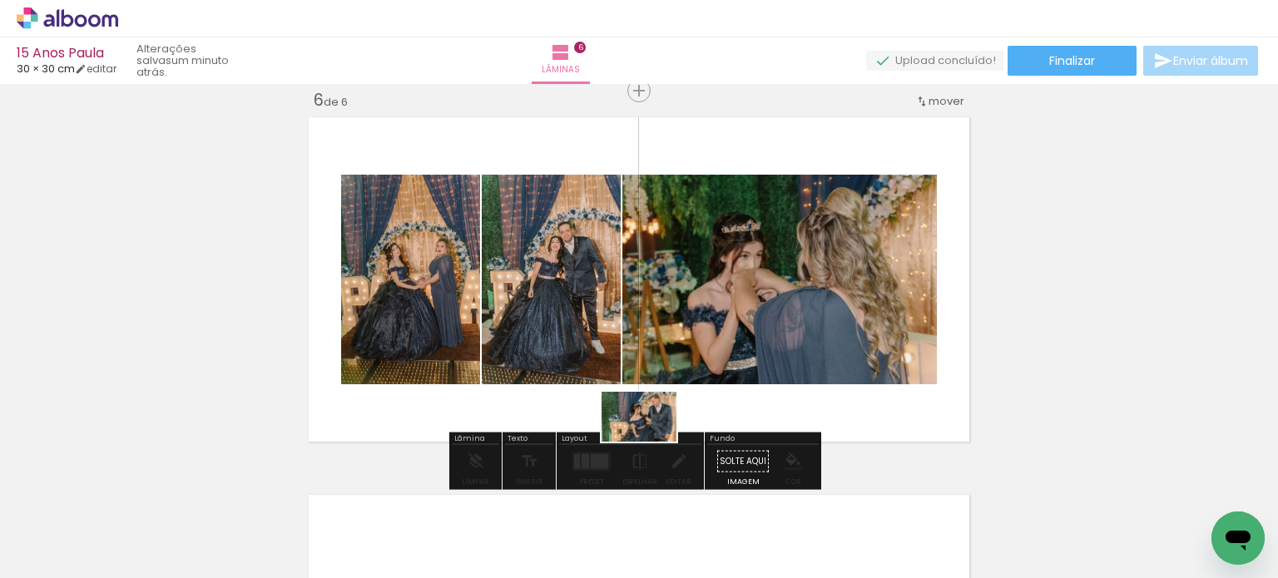
drag, startPoint x: 644, startPoint y: 542, endPoint x: 646, endPoint y: 422, distance: 119.8
click at [646, 422] on quentale-workspace at bounding box center [639, 289] width 1278 height 578
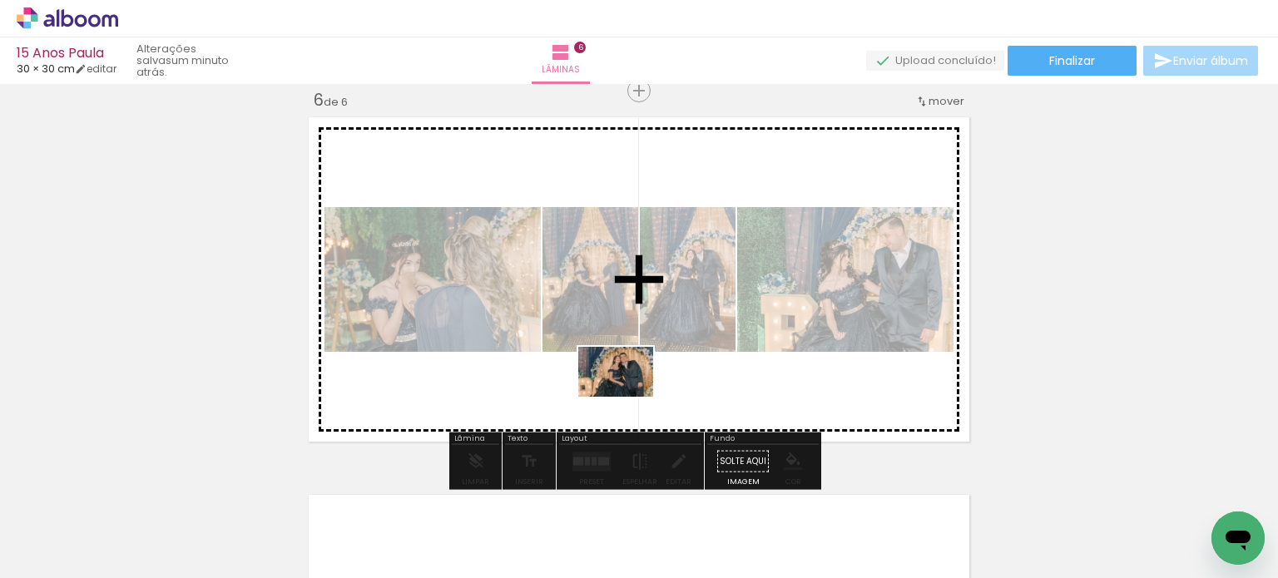
drag, startPoint x: 649, startPoint y: 541, endPoint x: 628, endPoint y: 397, distance: 145.4
click at [628, 397] on quentale-workspace at bounding box center [639, 289] width 1278 height 578
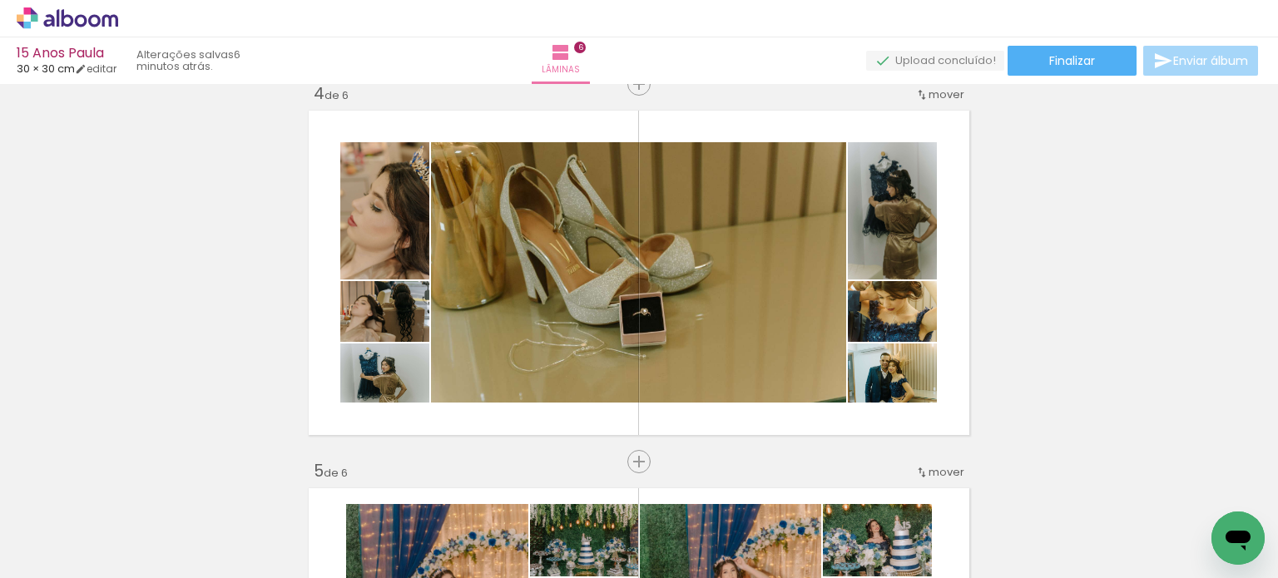
scroll to position [3370, 0]
